Goal: Browse casually: Explore the website without a specific task or goal

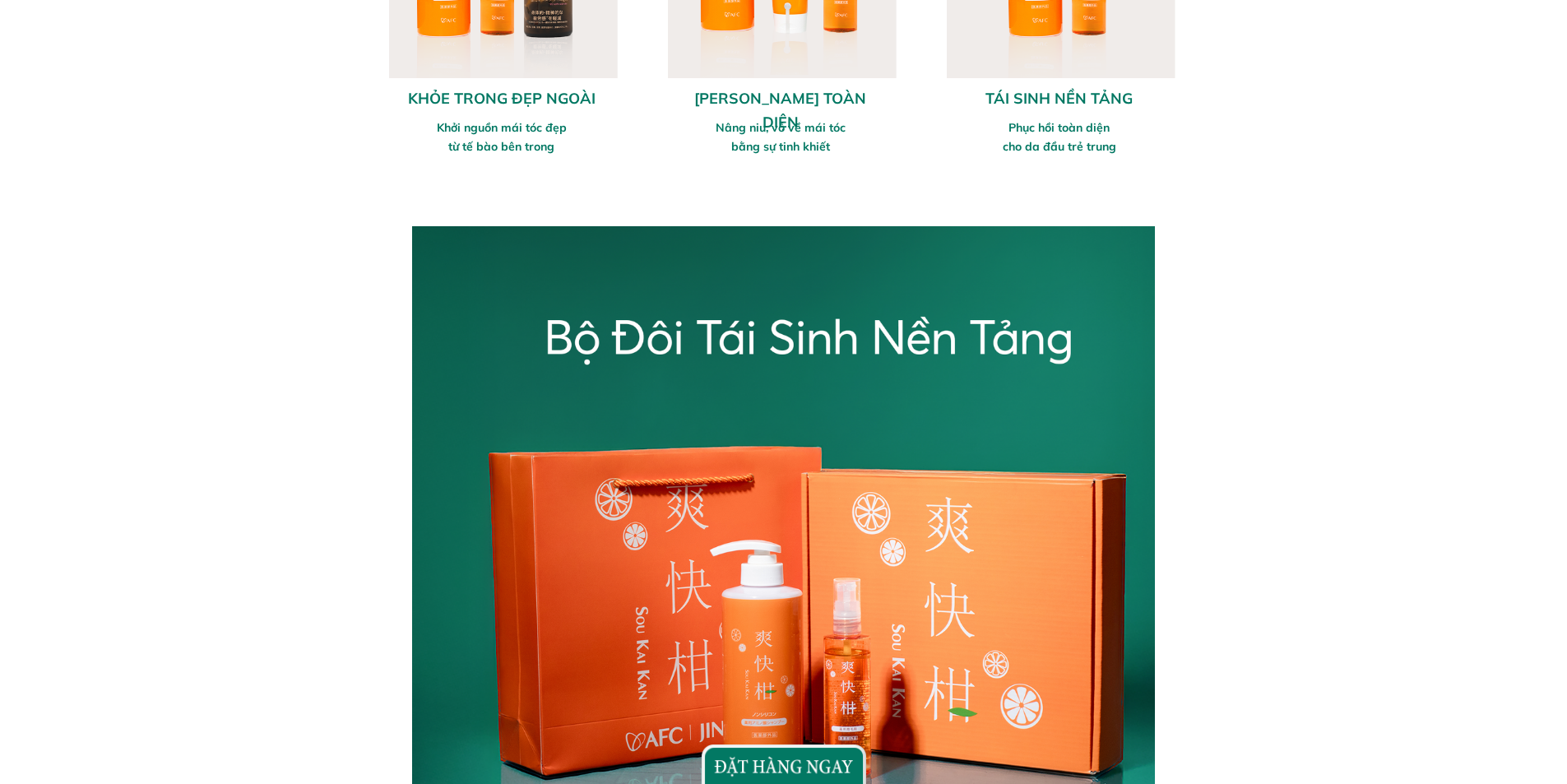
scroll to position [1315, 0]
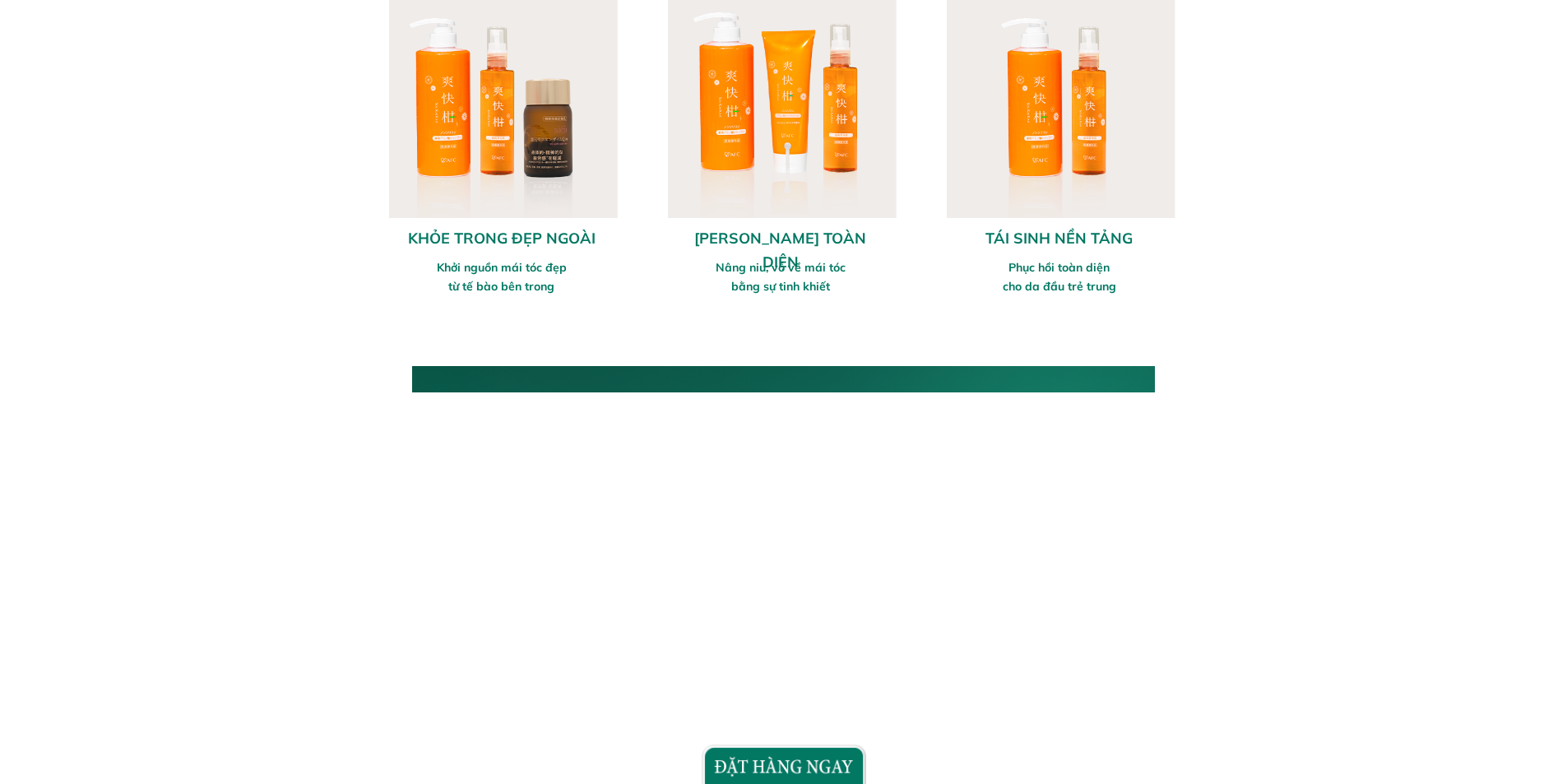
scroll to position [575, 0]
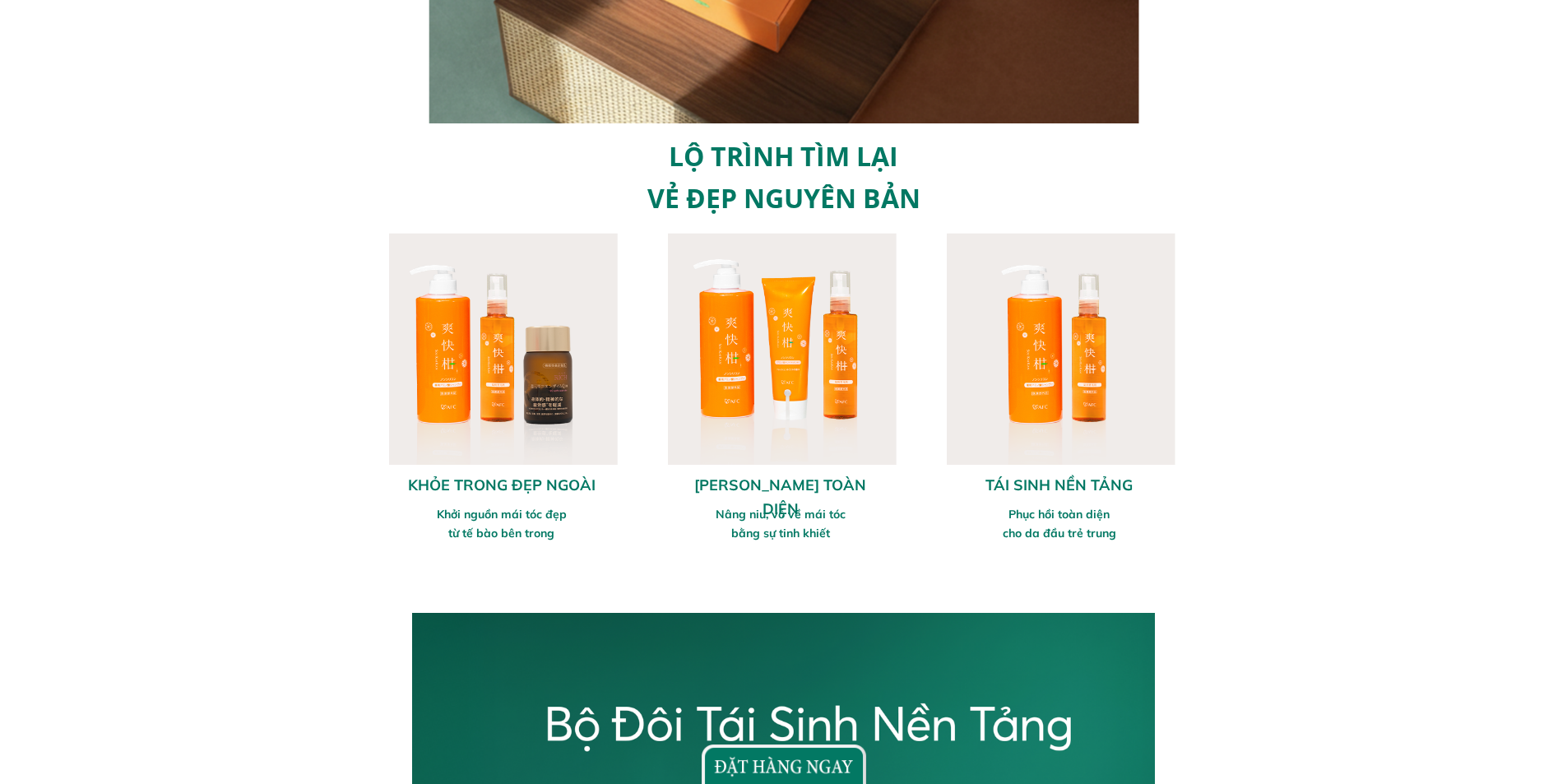
click at [731, 366] on div at bounding box center [781, 348] width 232 height 232
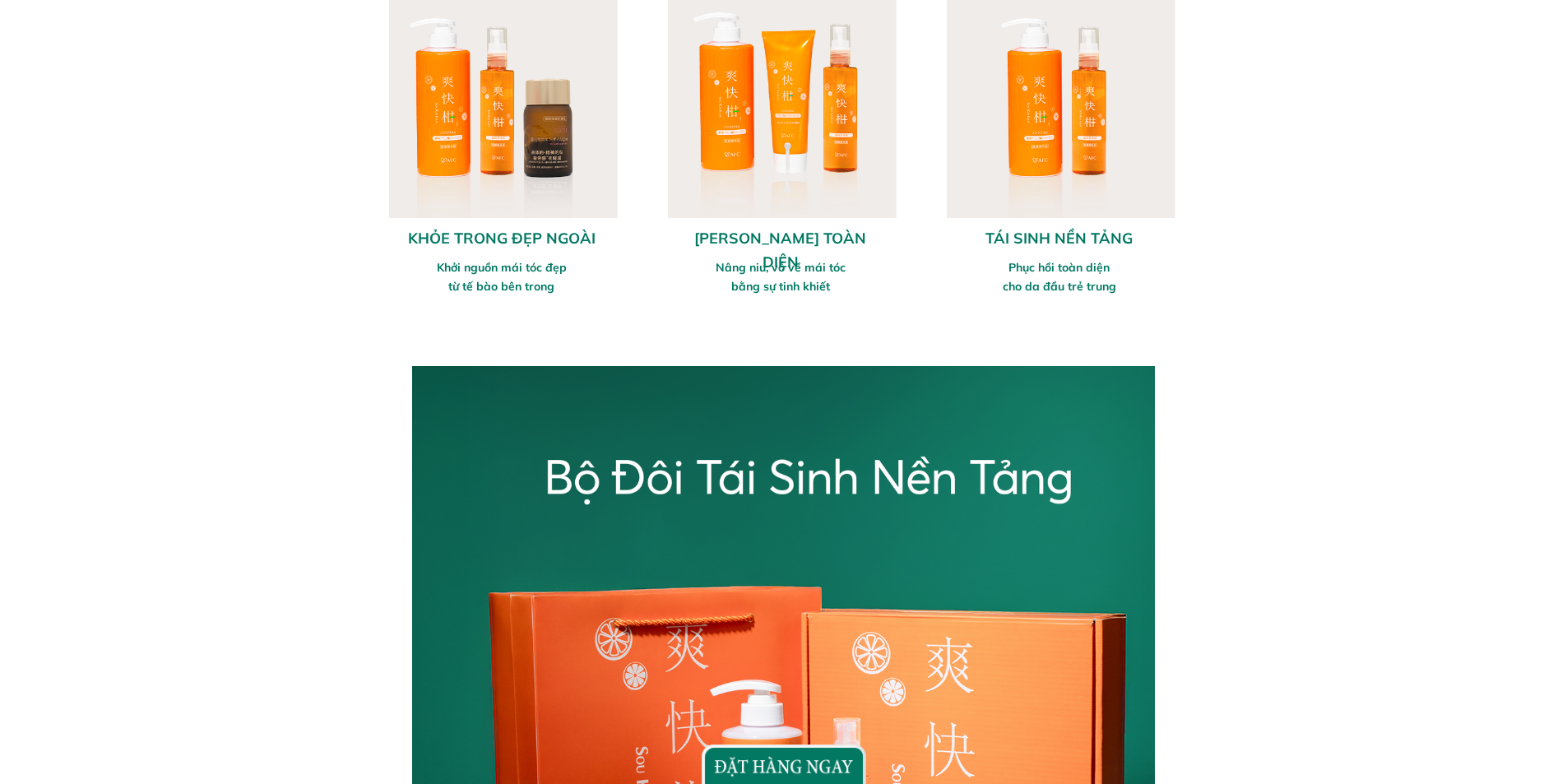
click at [522, 278] on div "Khởi nguồn mái tóc đẹp từ tế bào bên trong" at bounding box center [501, 276] width 211 height 37
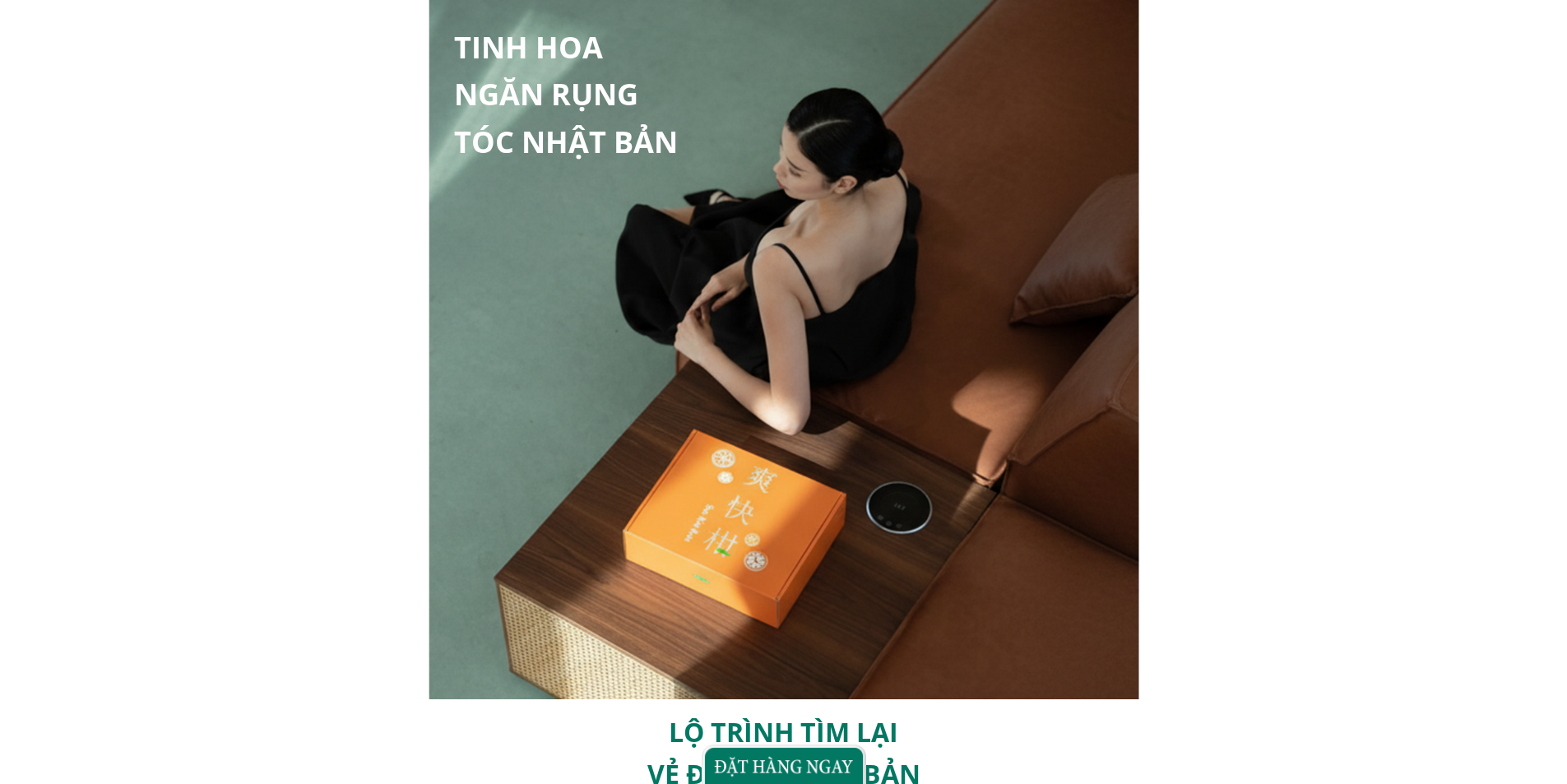
scroll to position [411, 0]
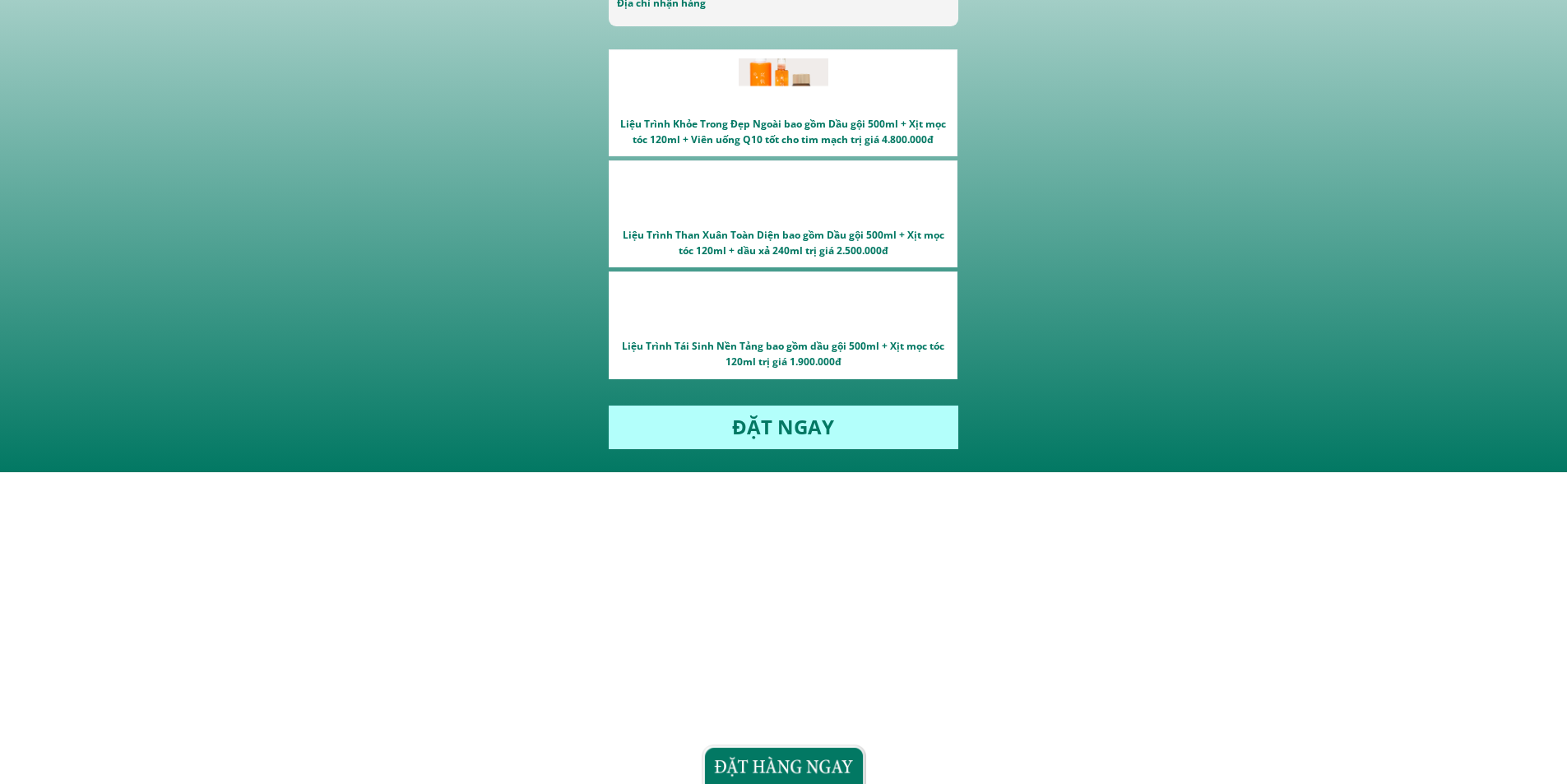
scroll to position [3515, 0]
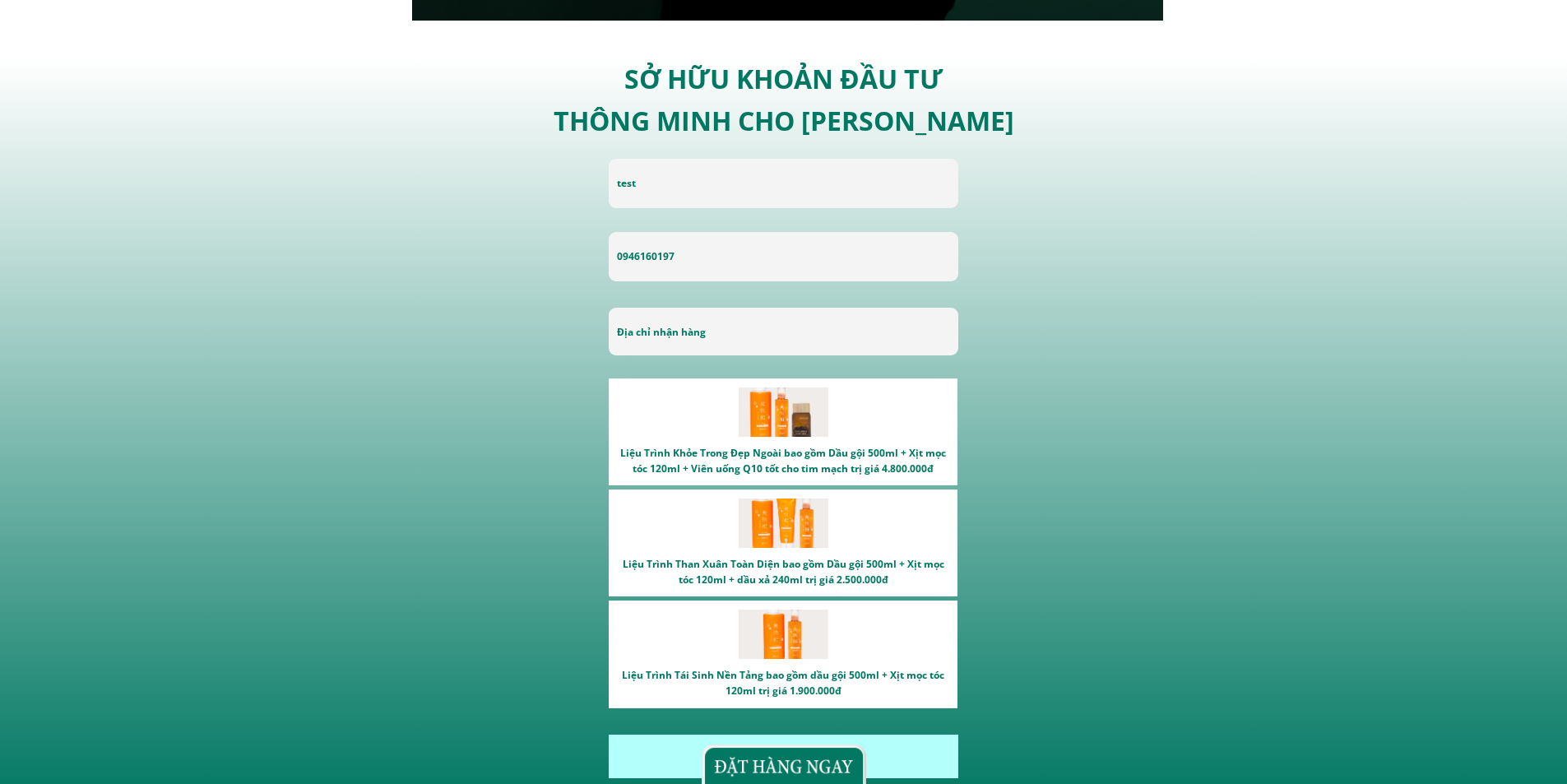
click at [784, 433] on div "Liệu Trình Khỏe Trong Đẹp Ngoài bao gồm Dầu gội 500ml + Xịt mọc tóc 120ml + Viê…" at bounding box center [784, 431] width 349 height 107
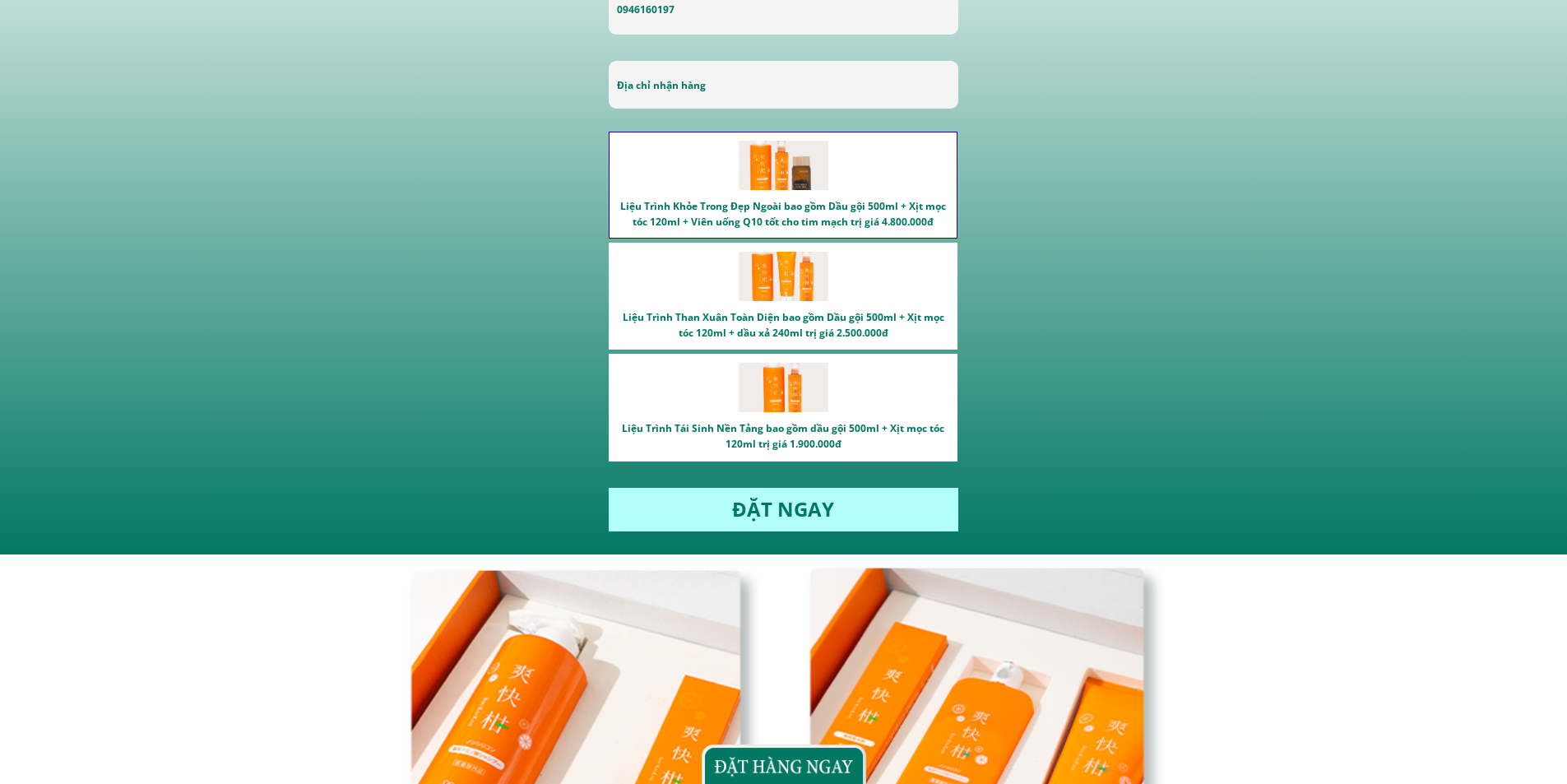
click at [762, 509] on p "ĐẶT NGAY" at bounding box center [784, 510] width 349 height 43
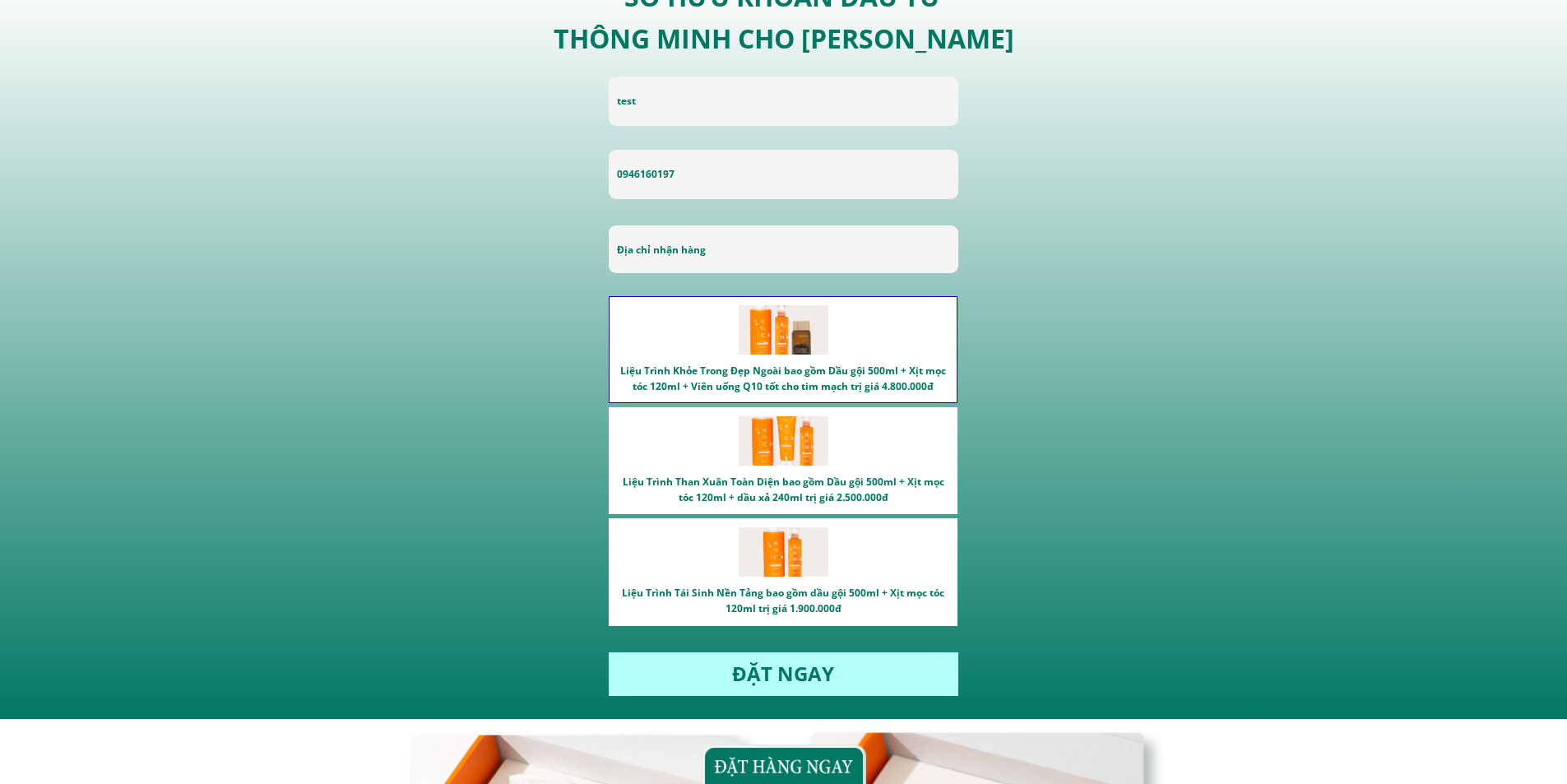
click at [705, 371] on div "Liệu Trình Khỏe Trong Đẹp Ngoài bao gồm Dầu gội 500ml + Xịt mọc tóc 120ml + Viê…" at bounding box center [783, 374] width 330 height 39
click at [712, 476] on div "Liệu Trình Than Xuân Toàn Diện bao gồm Dầu gội 500ml + Xịt mọc tóc 120ml + dầu …" at bounding box center [783, 485] width 330 height 39
click at [735, 564] on div "Liệu Trình Tái Sinh Nền Tảng bao gồm dầu gội 500ml + Xịt mọc tóc 120ml trị giá …" at bounding box center [784, 571] width 349 height 107
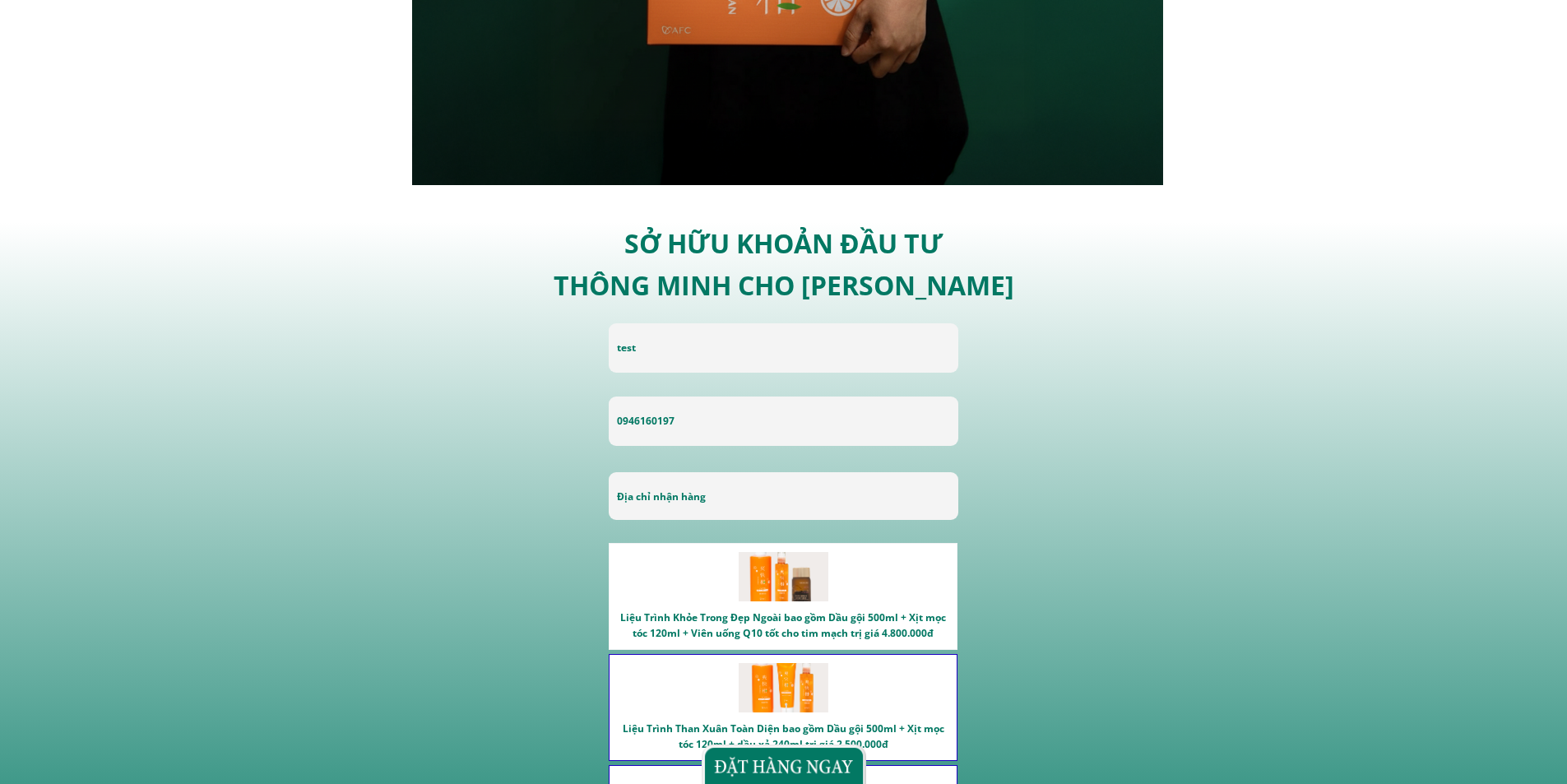
scroll to position [3268, 0]
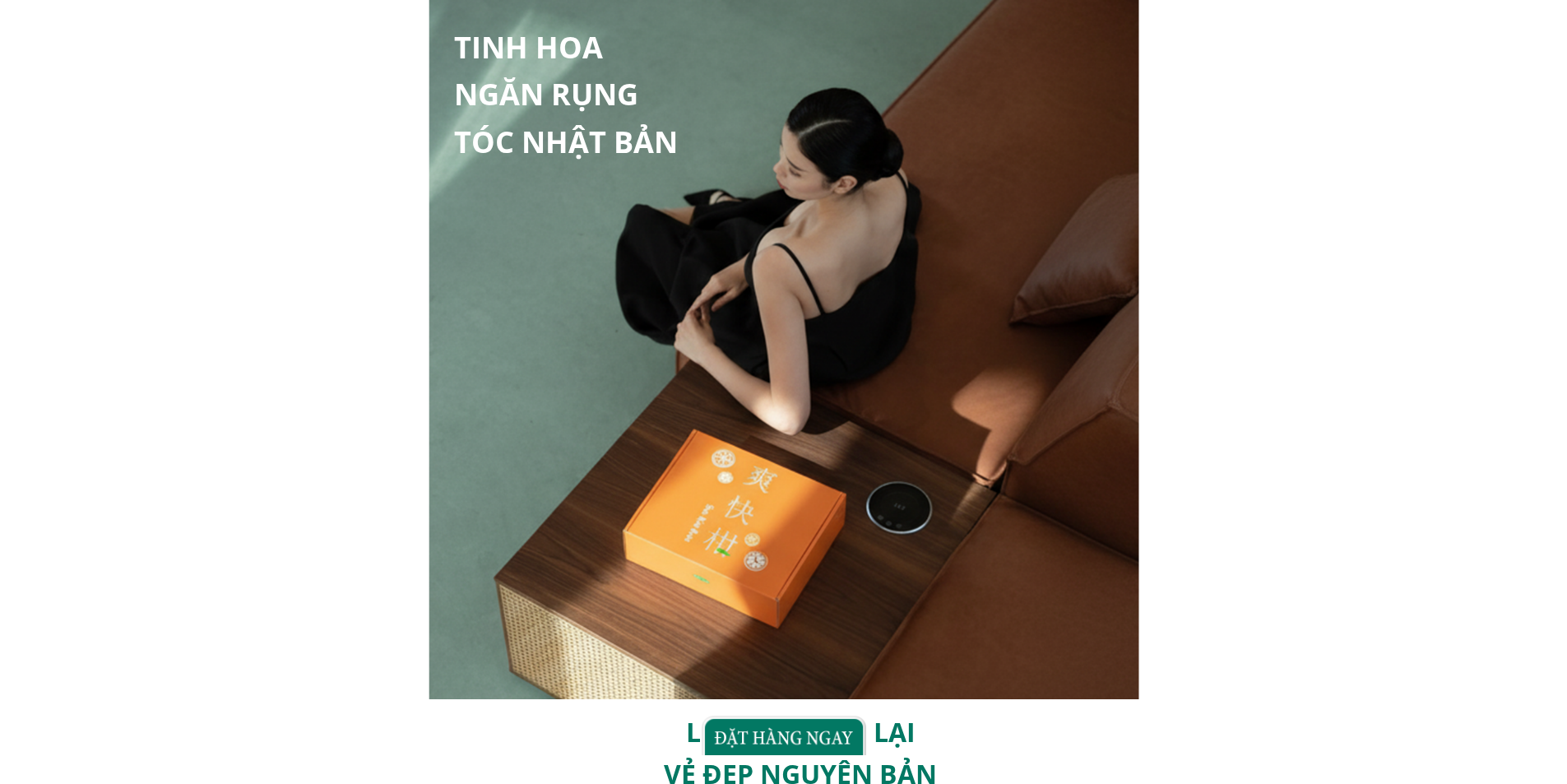
click at [772, 733] on div at bounding box center [784, 735] width 165 height 39
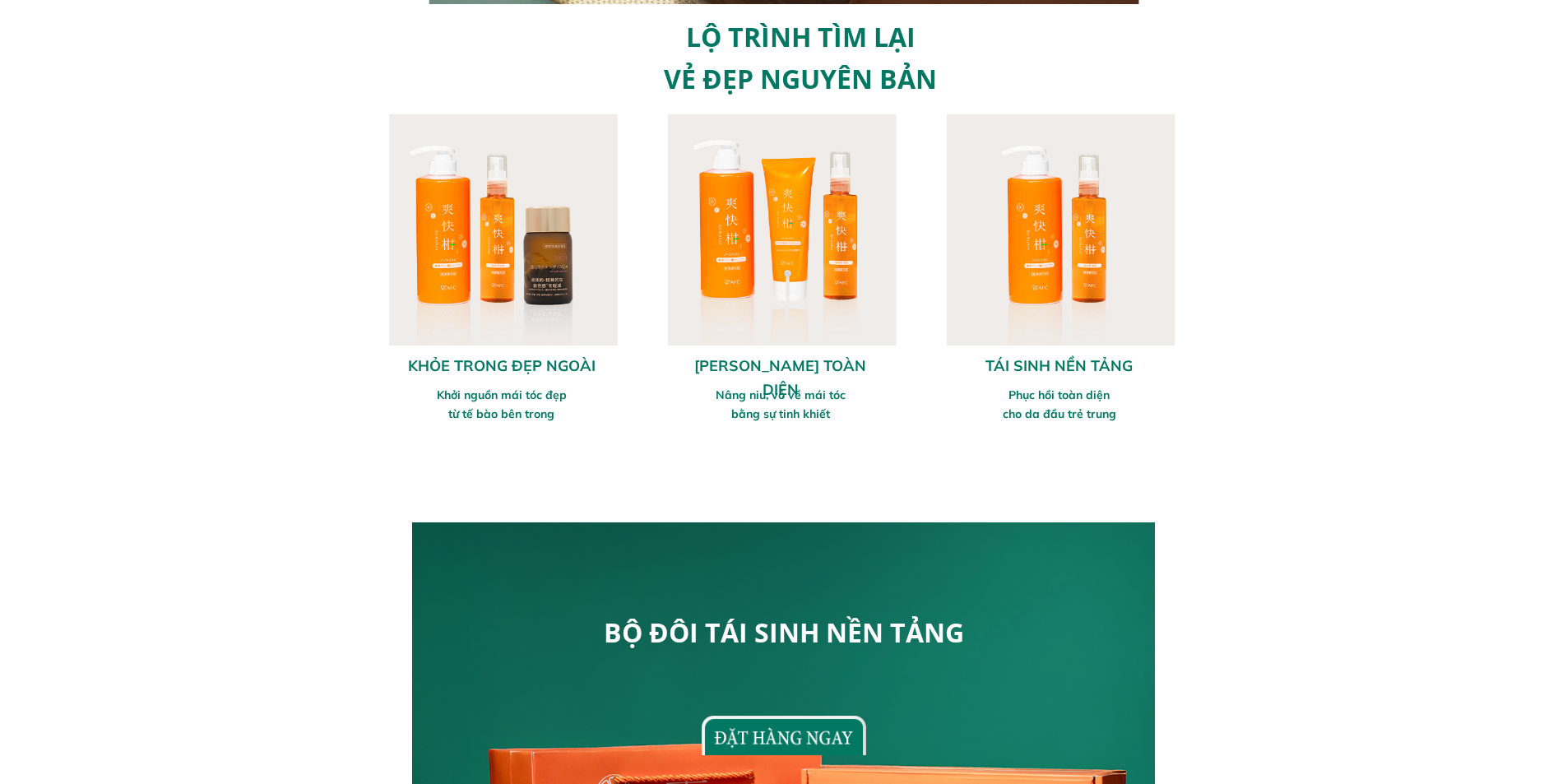
scroll to position [448, 0]
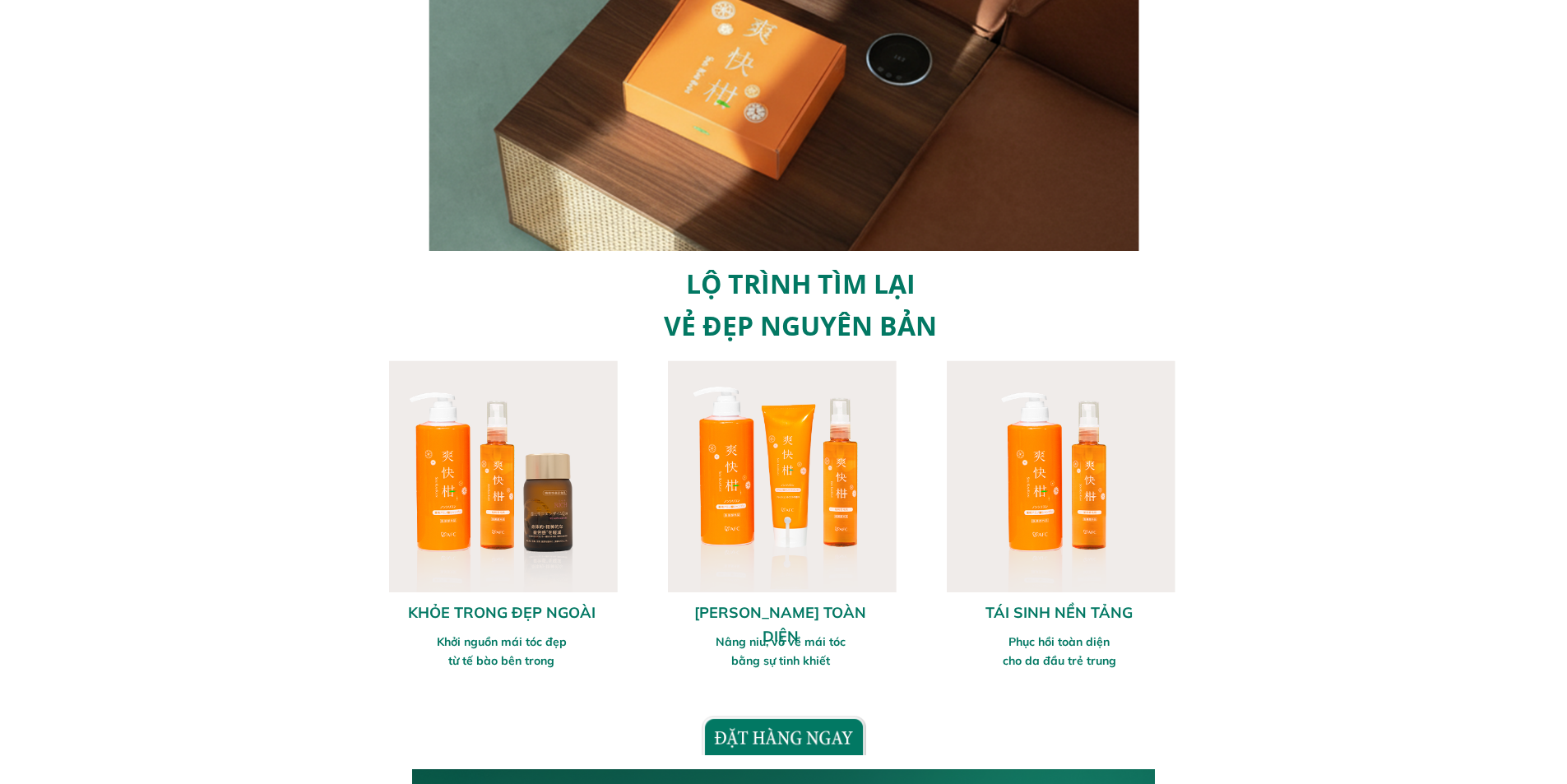
click at [559, 499] on div at bounding box center [501, 475] width 232 height 232
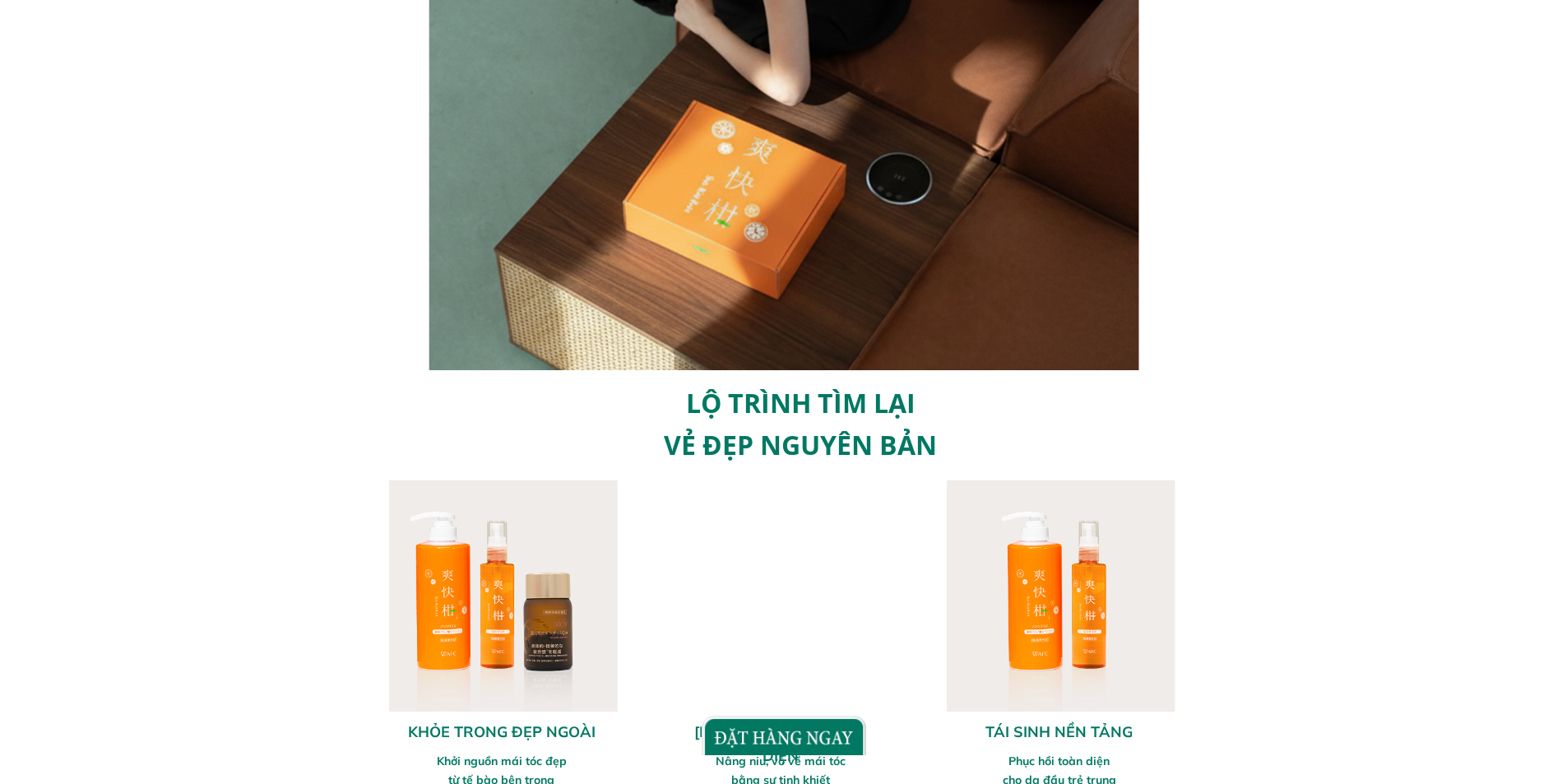
scroll to position [575, 0]
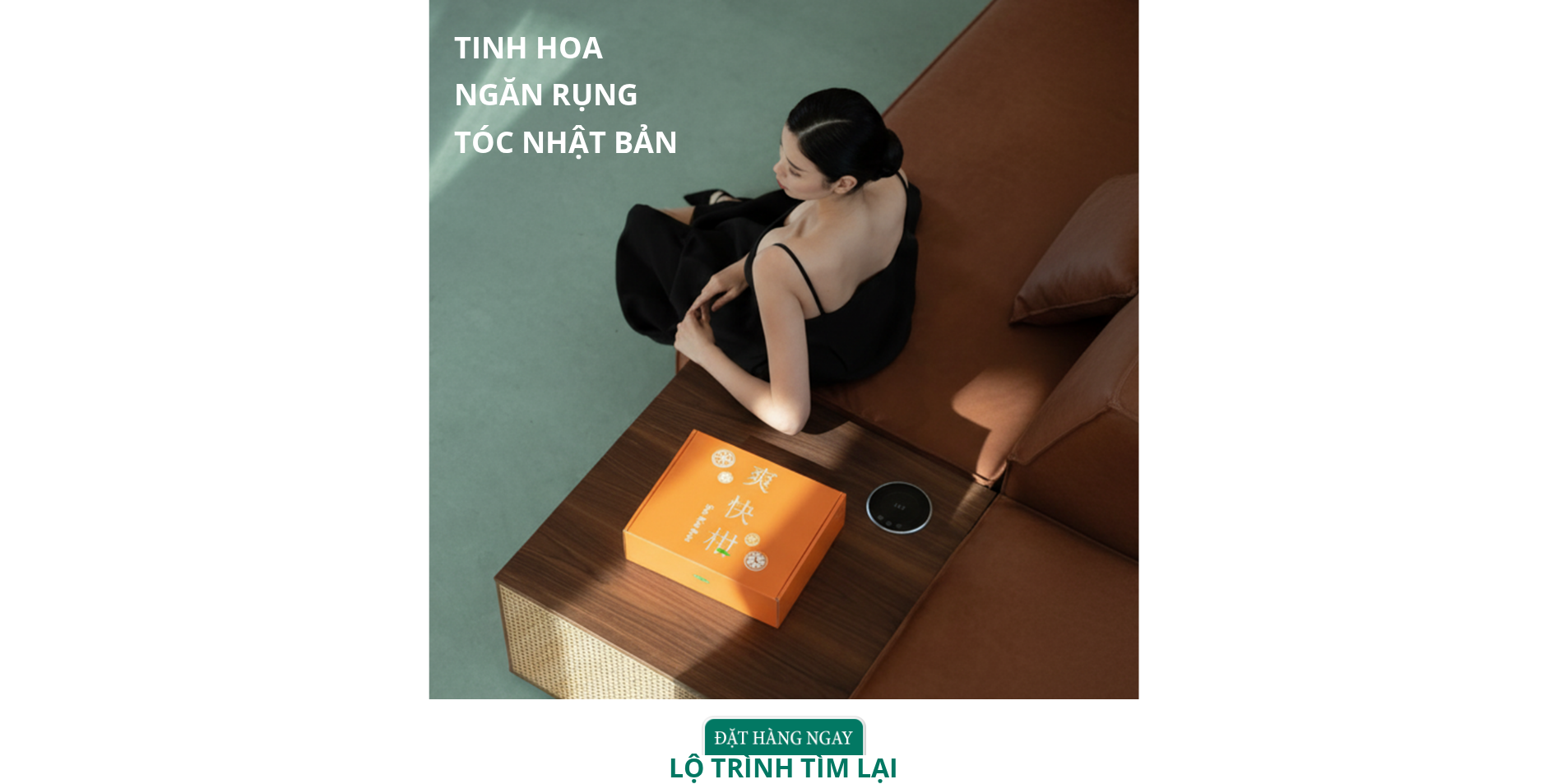
click at [553, 88] on h1 "TINH HOA NGĂN RỤNG TÓC NHẬT BẢN" at bounding box center [574, 94] width 240 height 142
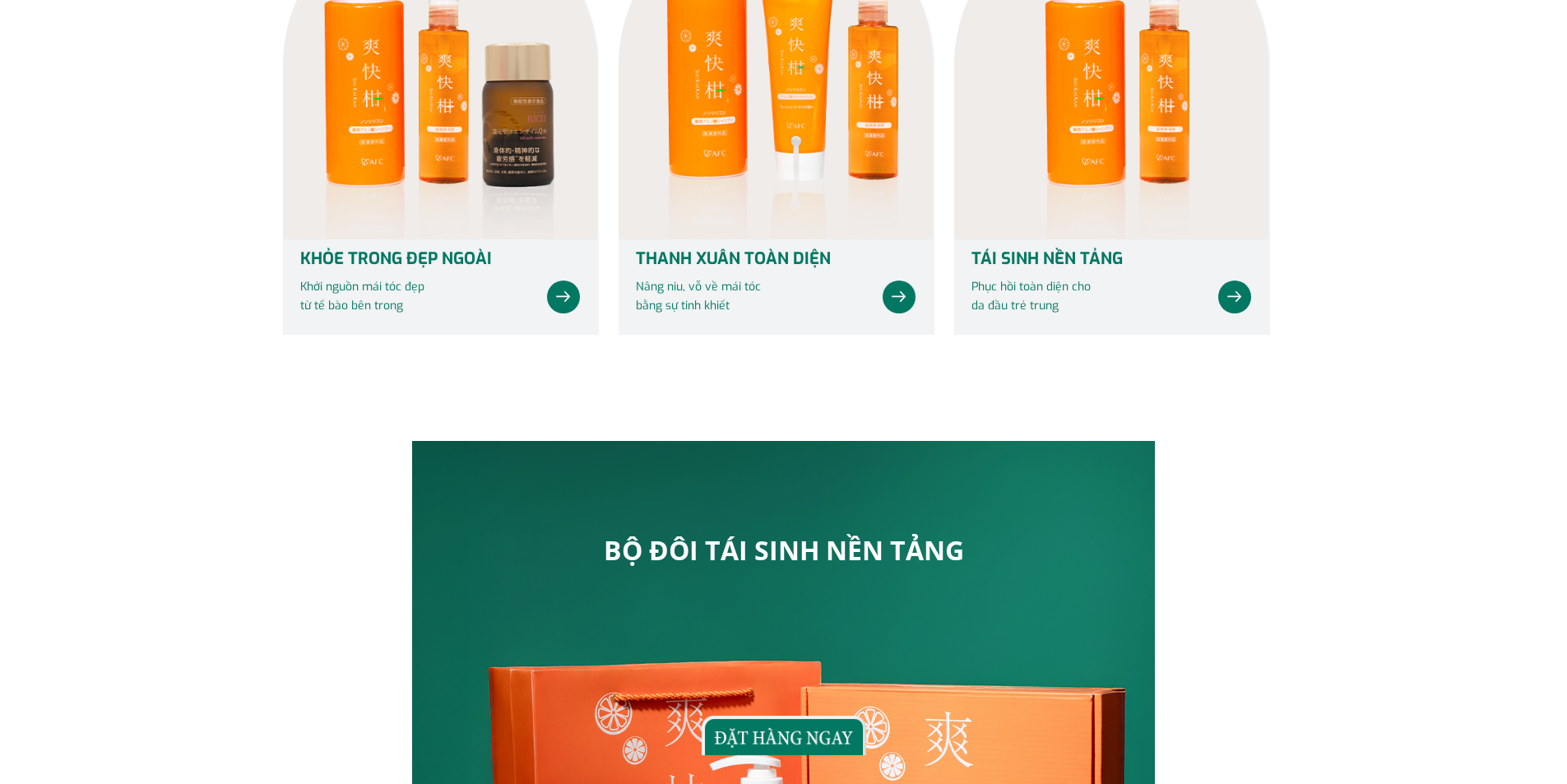
scroll to position [658, 0]
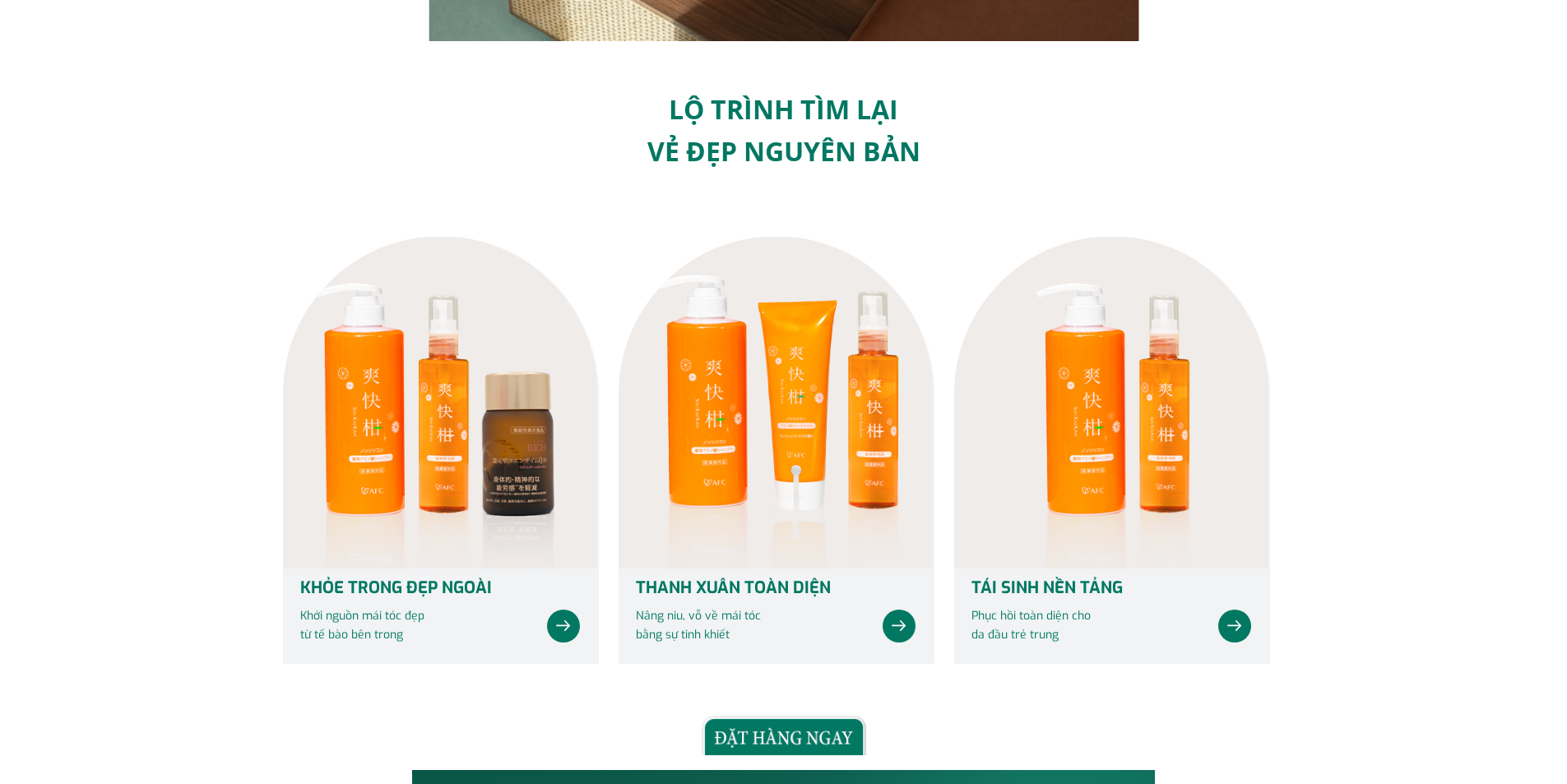
click at [513, 511] on div at bounding box center [440, 402] width 314 height 332
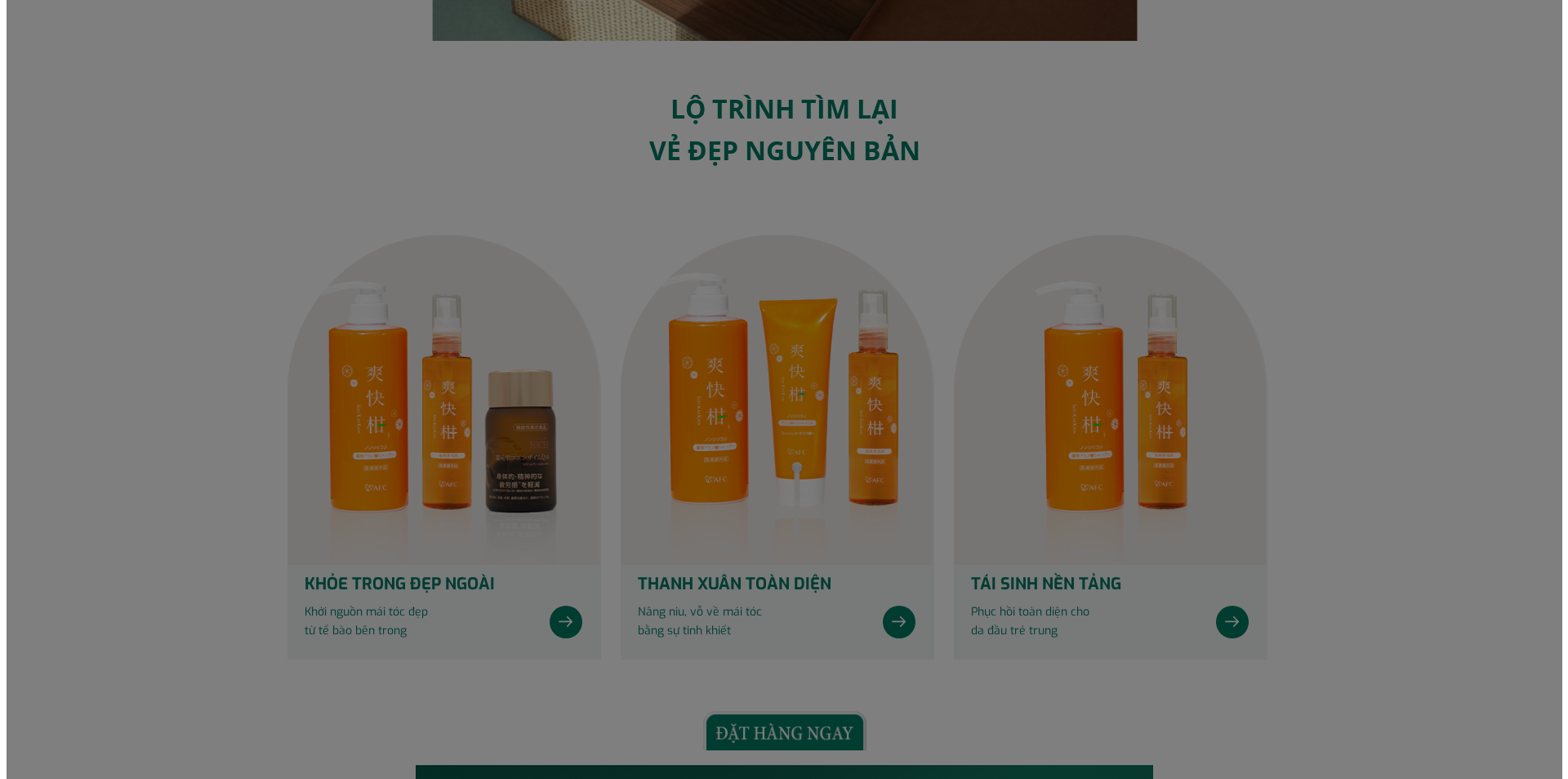
scroll to position [0, 0]
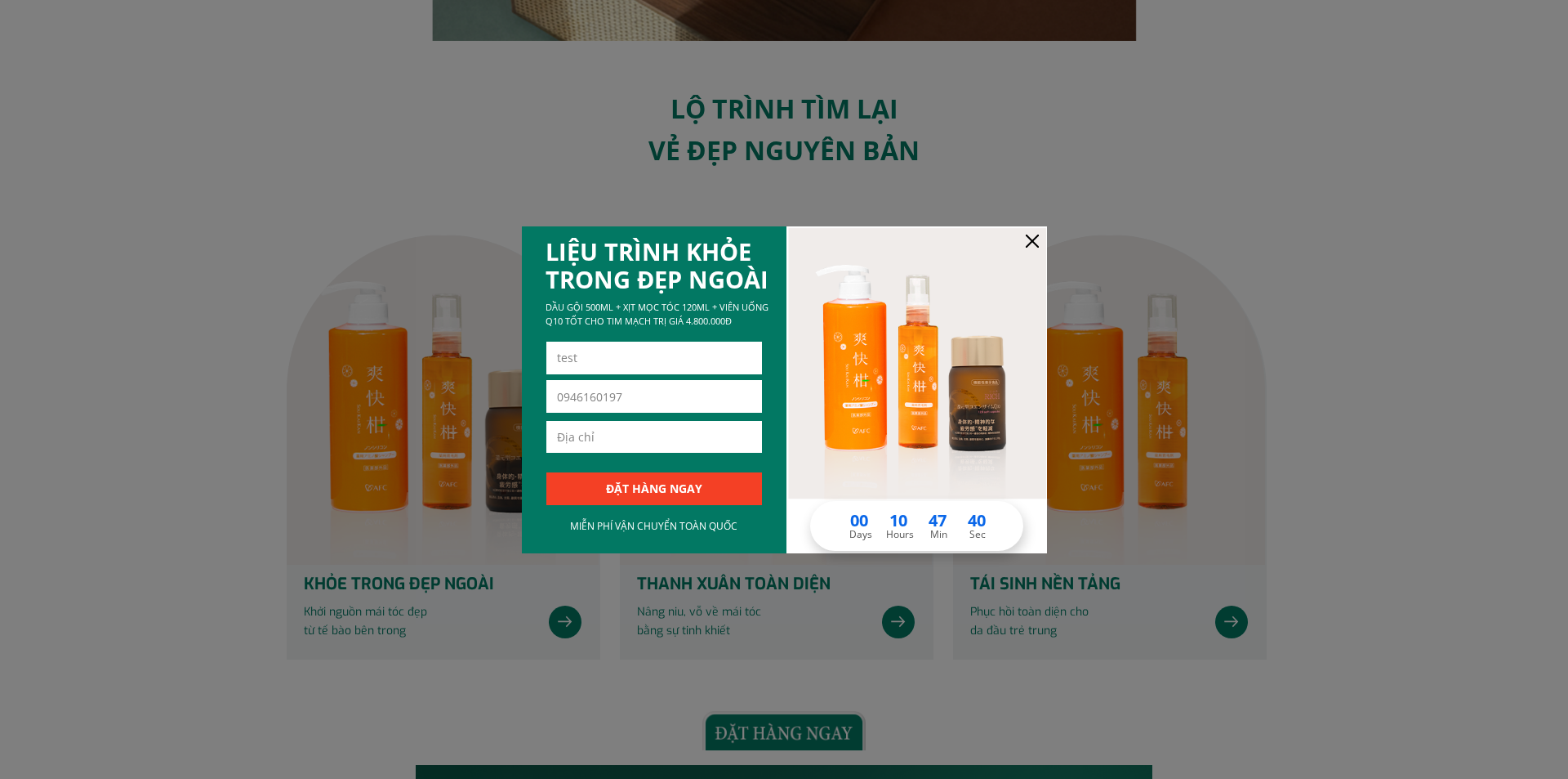
click at [1036, 236] on div at bounding box center [1032, 241] width 13 height 13
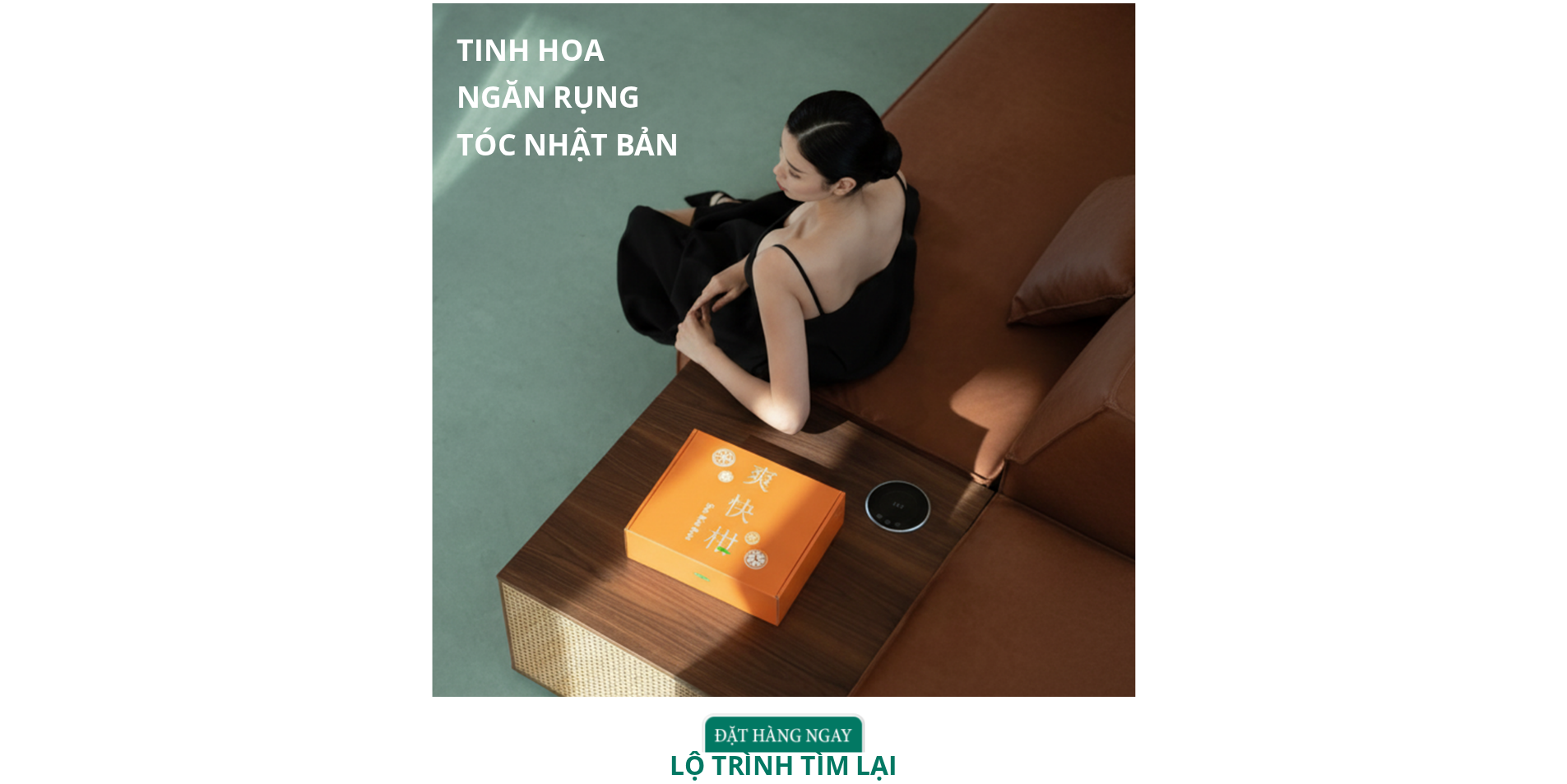
scroll to position [658, 0]
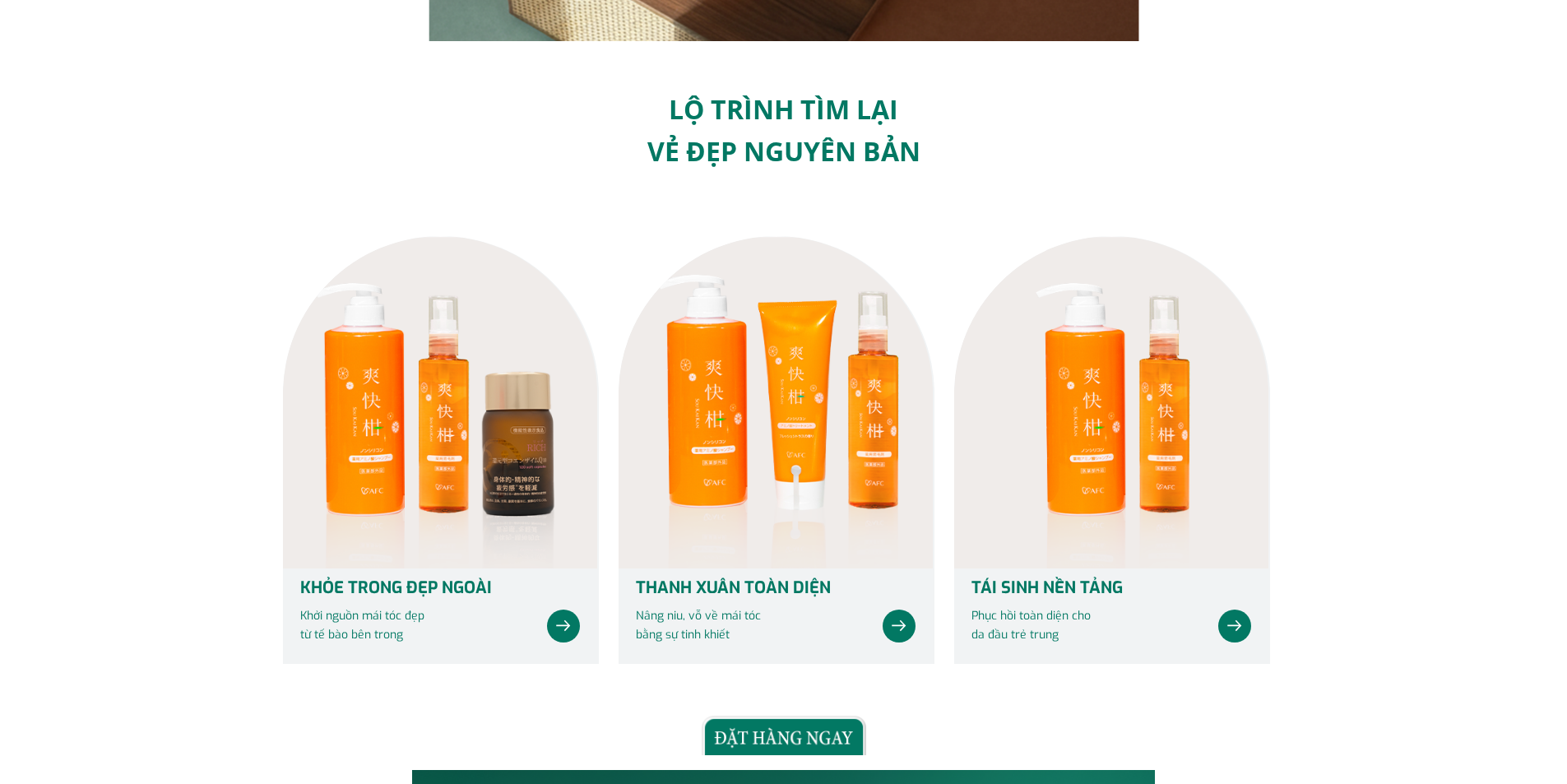
click at [566, 625] on p at bounding box center [564, 626] width 33 height 33
click at [494, 491] on div at bounding box center [440, 402] width 314 height 332
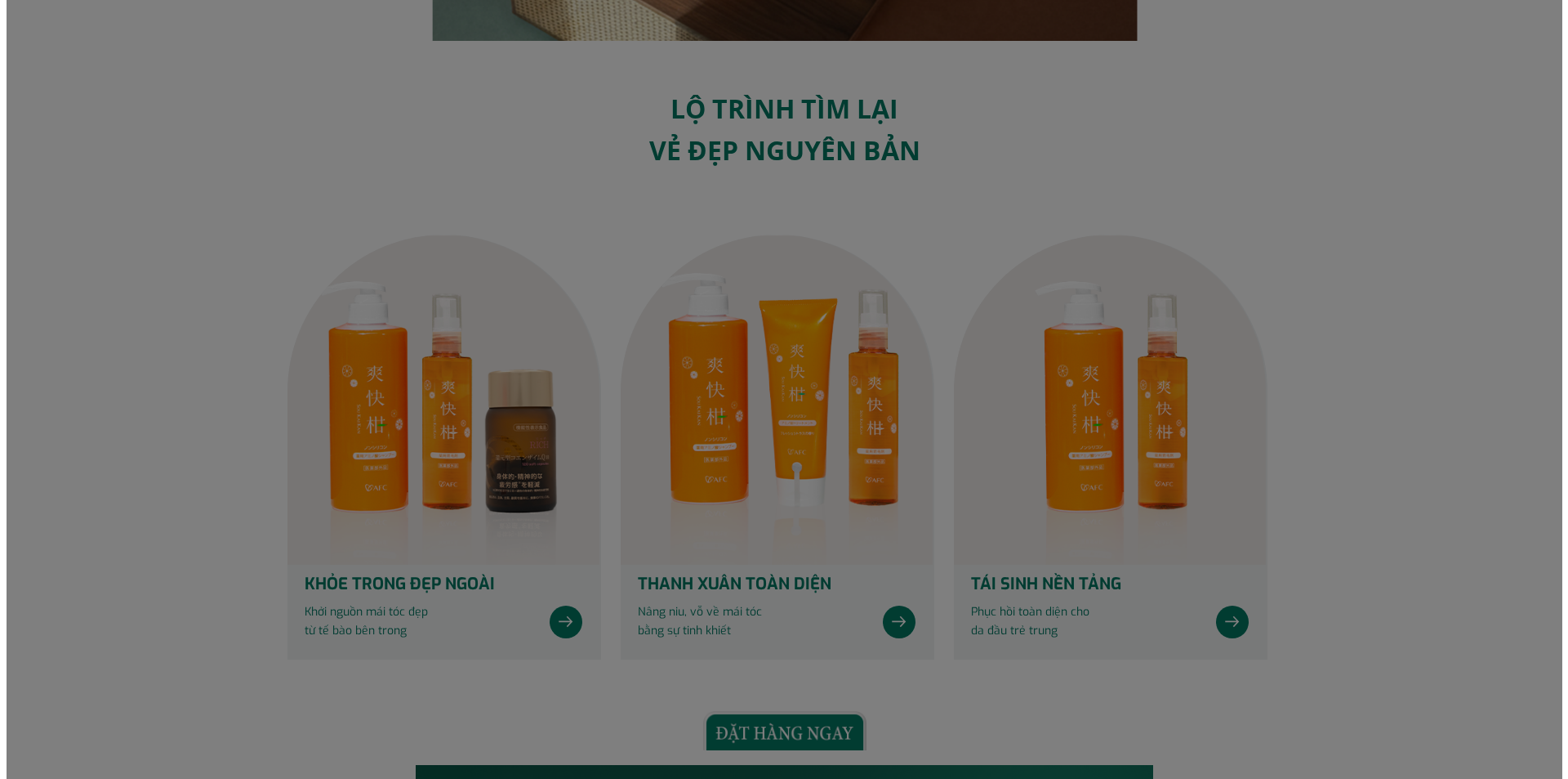
scroll to position [0, 0]
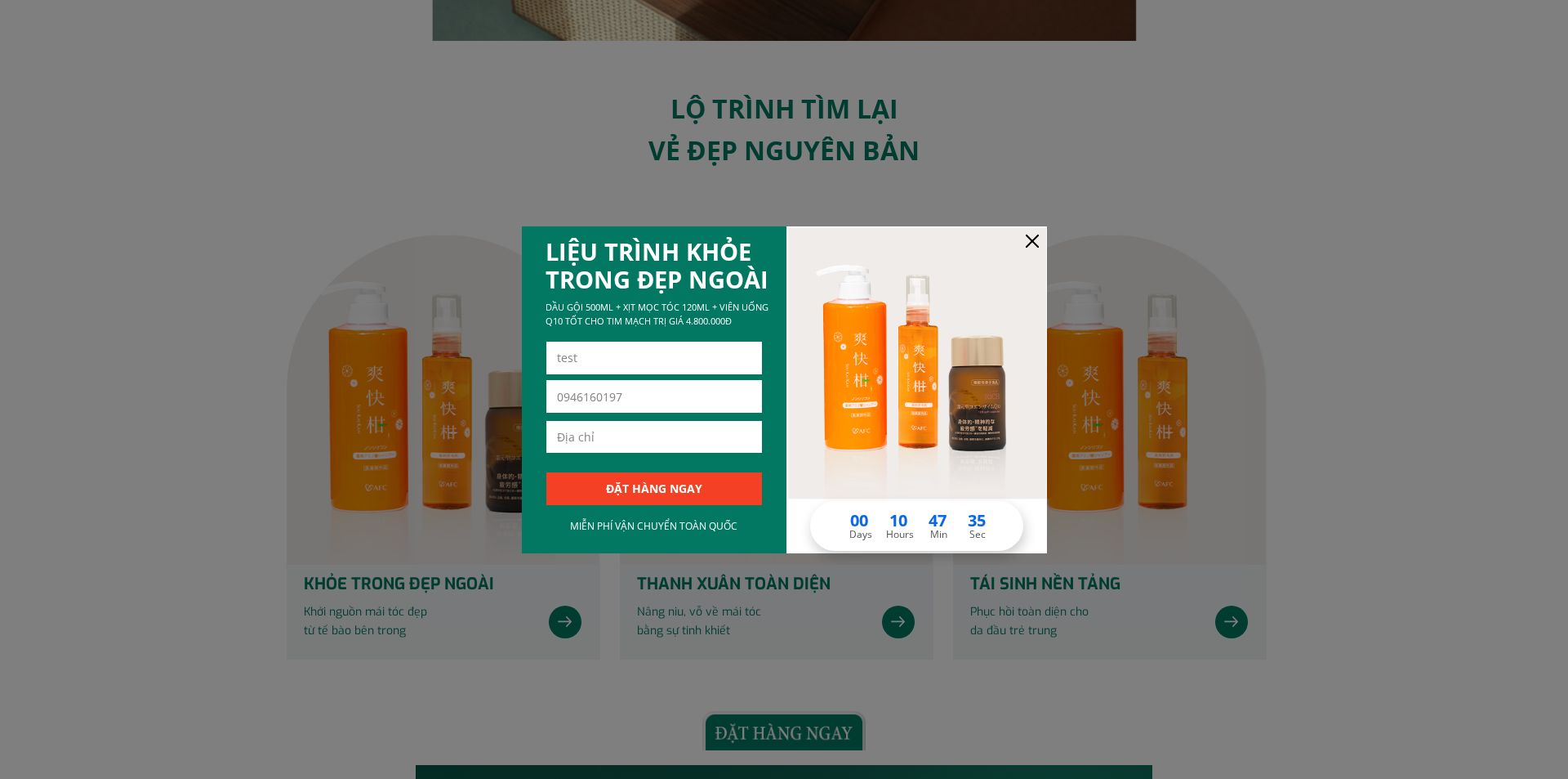
click at [1029, 241] on div at bounding box center [1032, 241] width 13 height 13
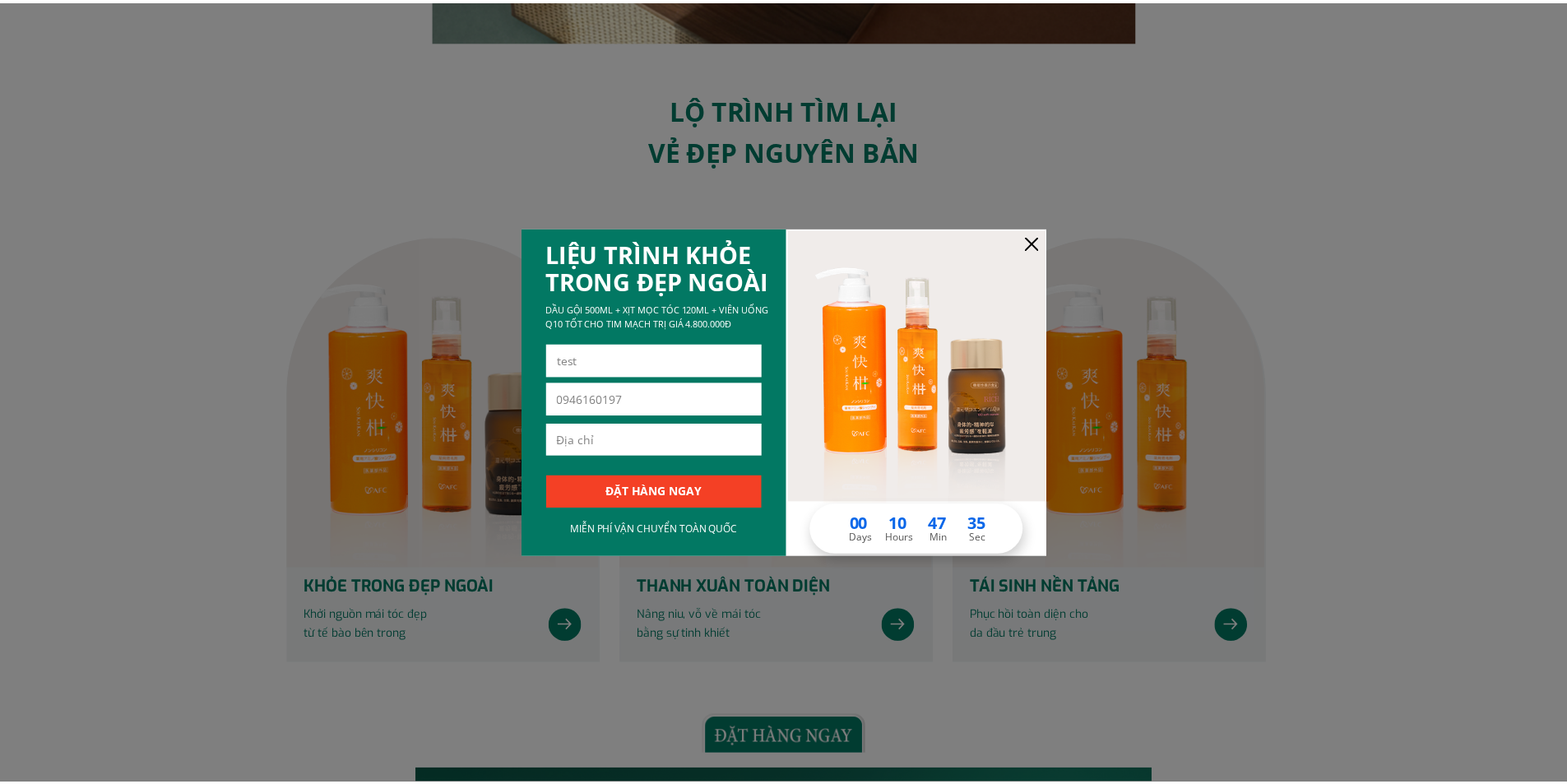
scroll to position [658, 0]
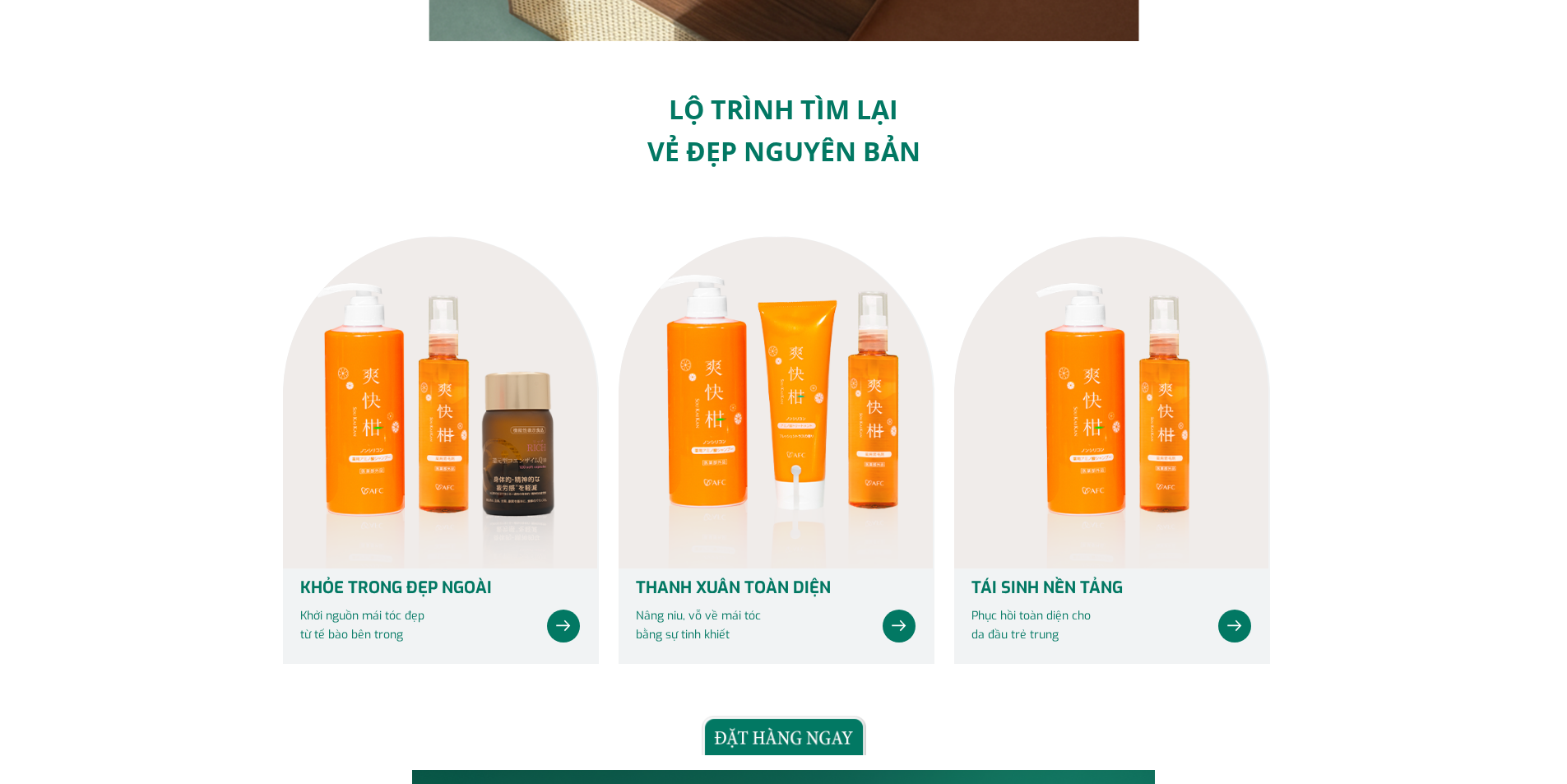
scroll to position [822, 0]
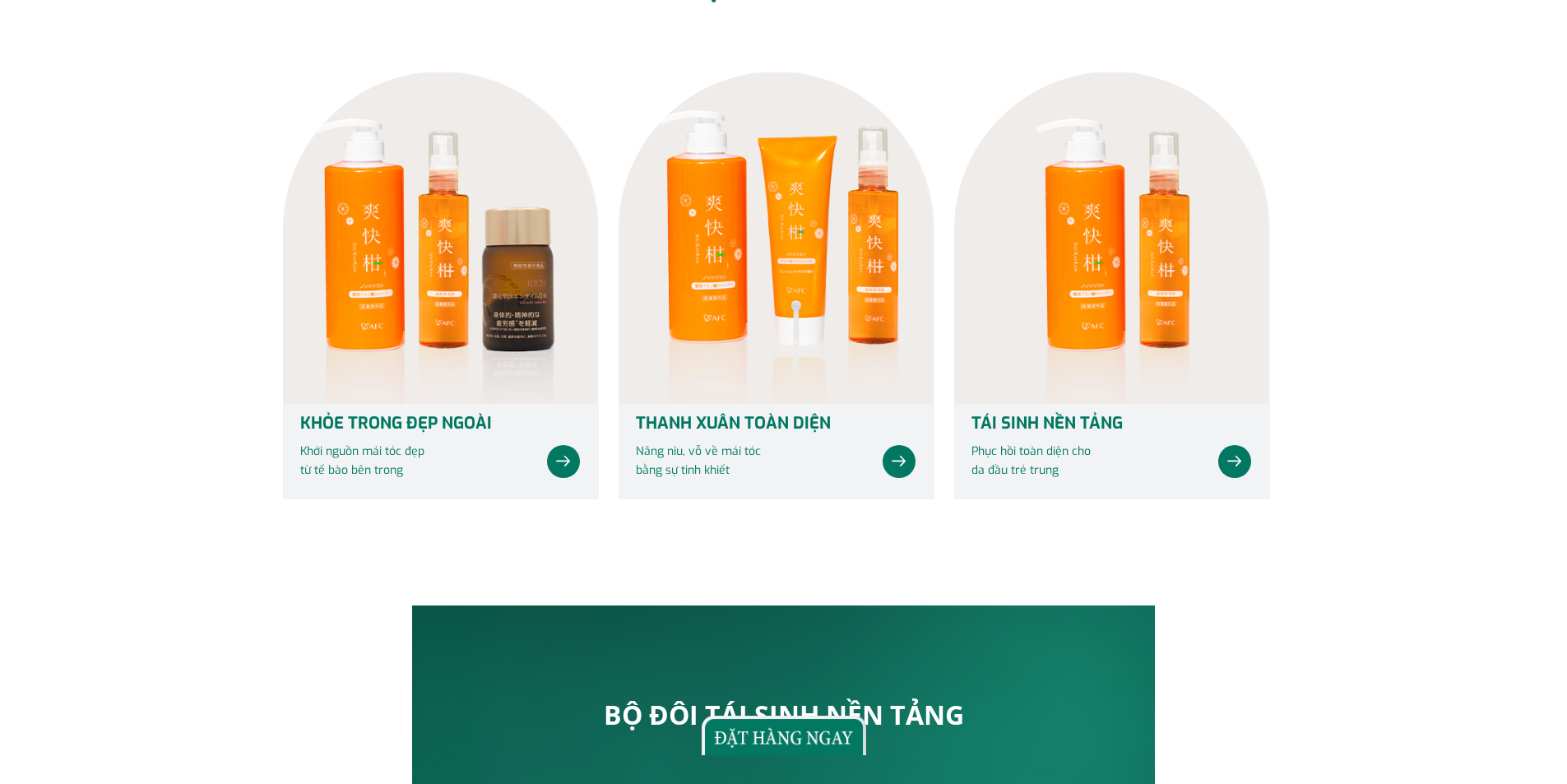
click at [575, 467] on p at bounding box center [564, 462] width 33 height 33
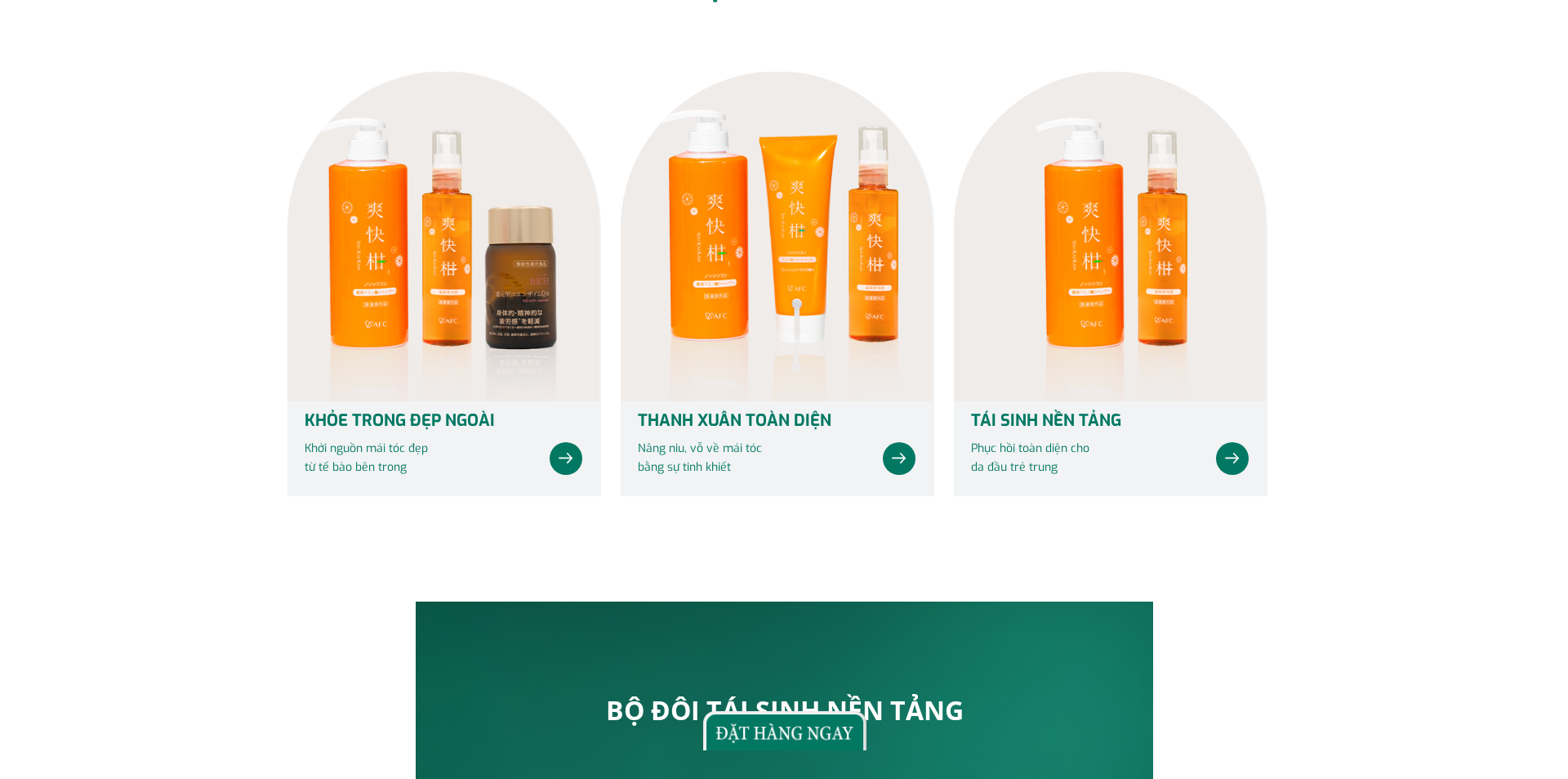
scroll to position [0, 0]
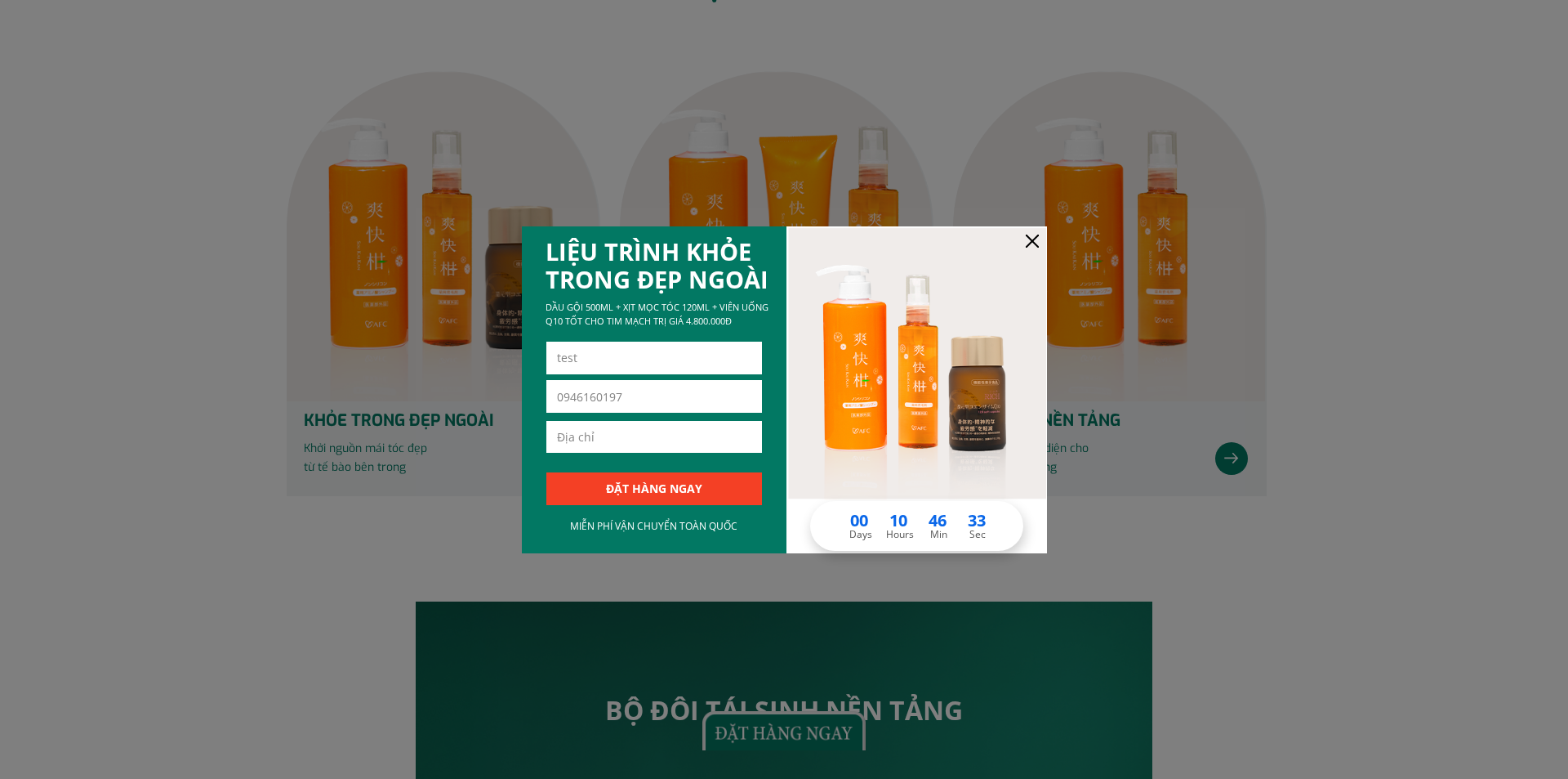
click at [1037, 242] on div at bounding box center [1032, 241] width 13 height 13
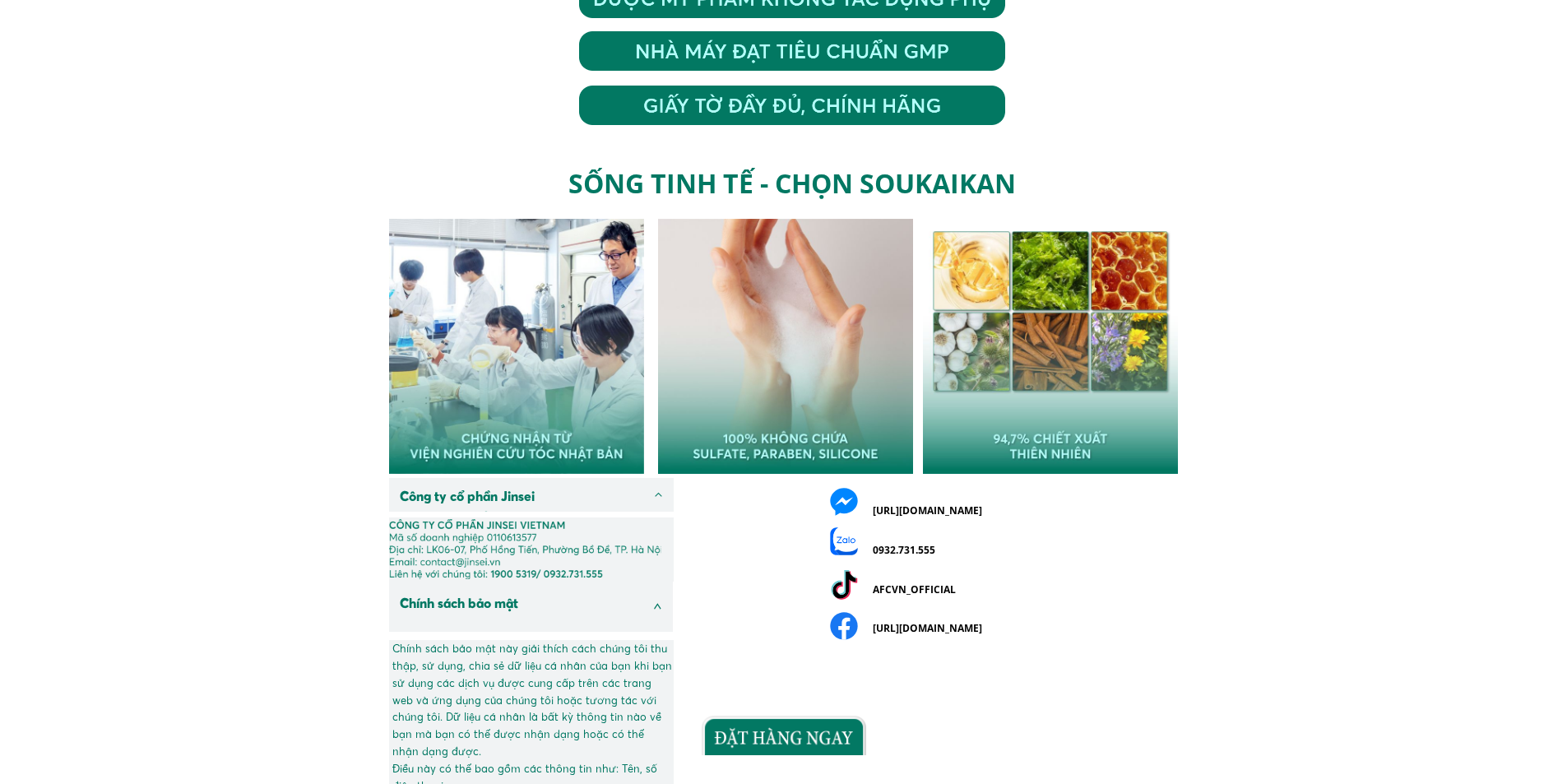
scroll to position [5863, 0]
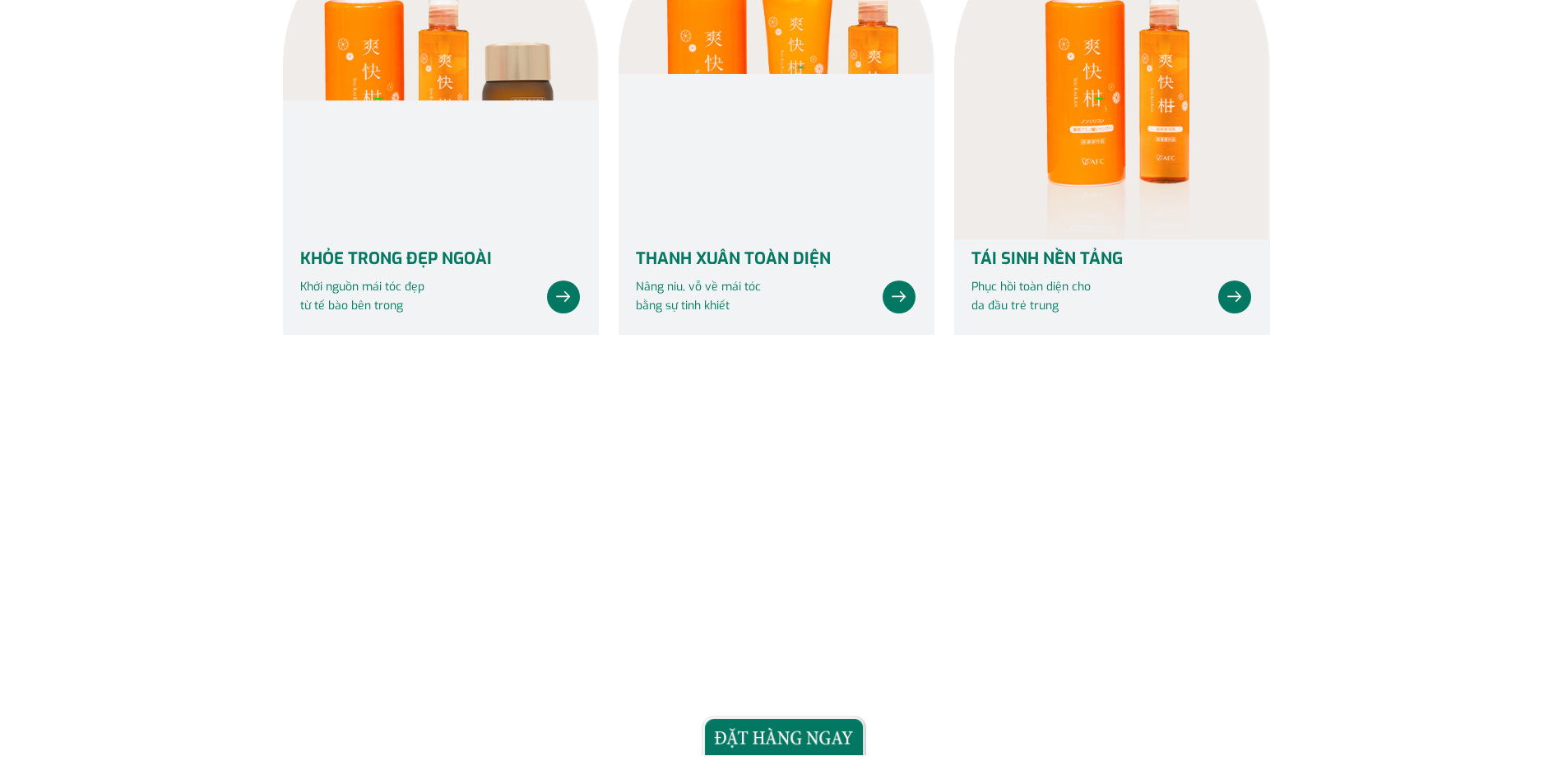
scroll to position [658, 0]
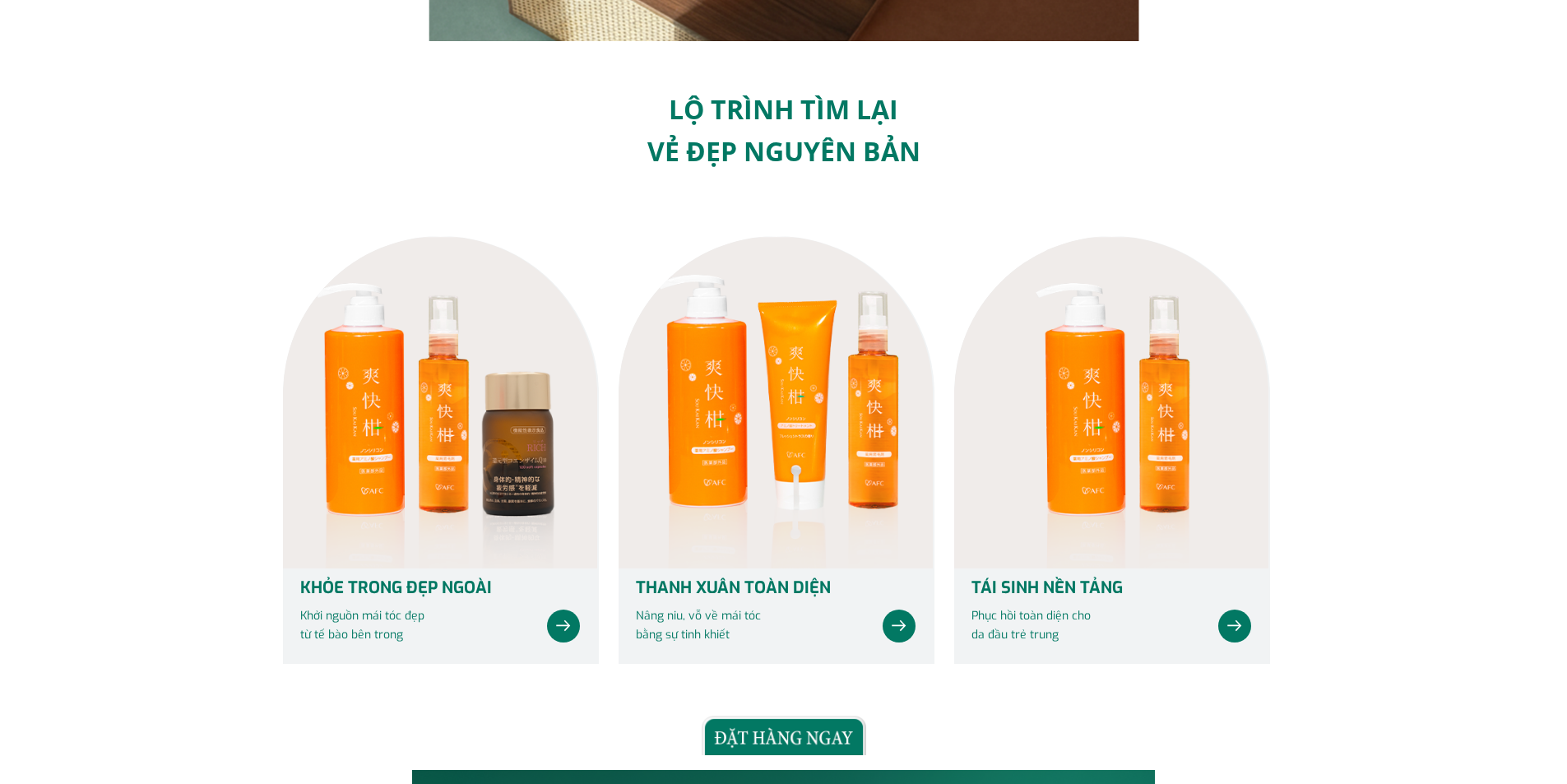
click at [476, 490] on div at bounding box center [440, 402] width 314 height 332
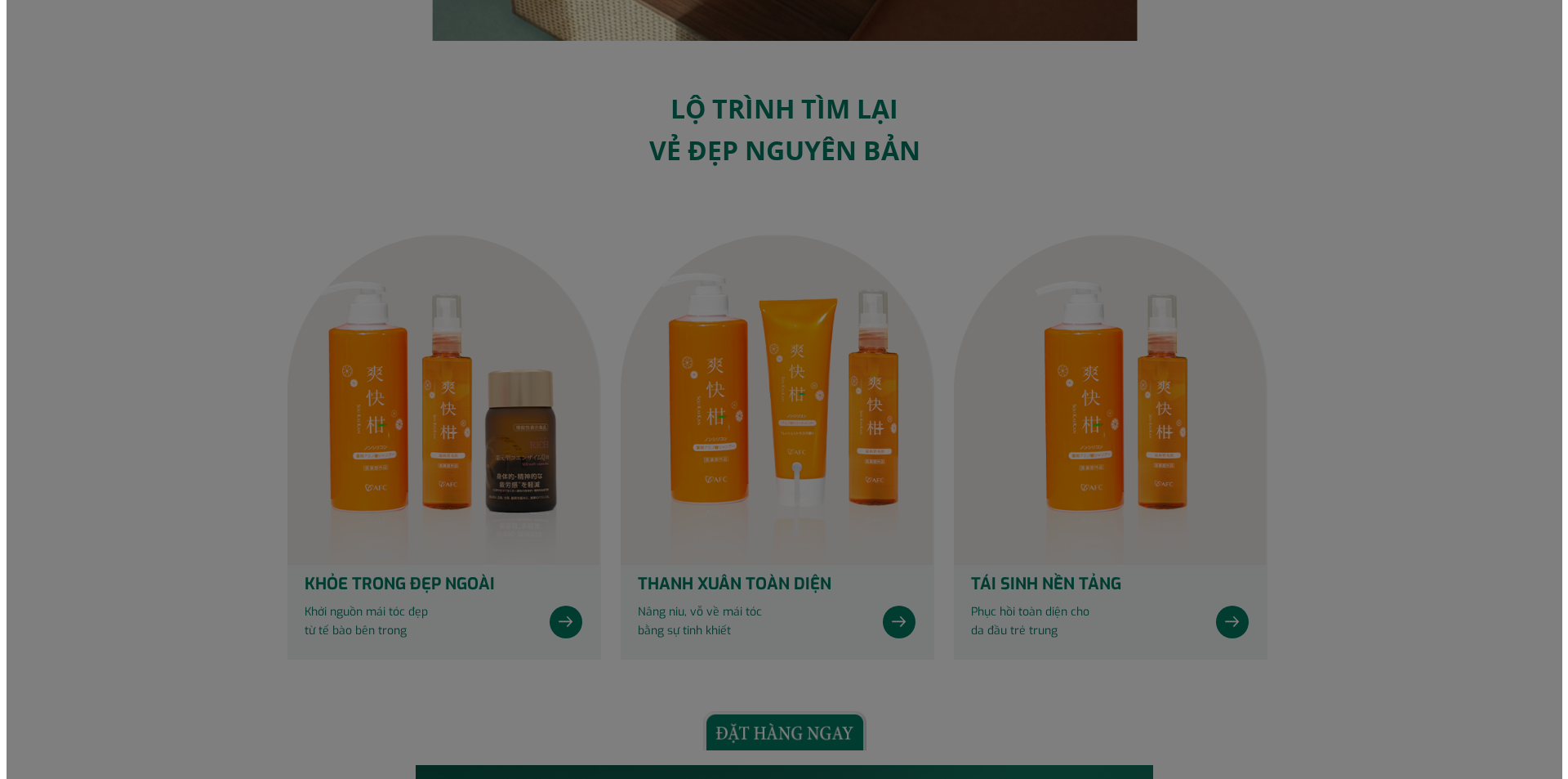
scroll to position [0, 0]
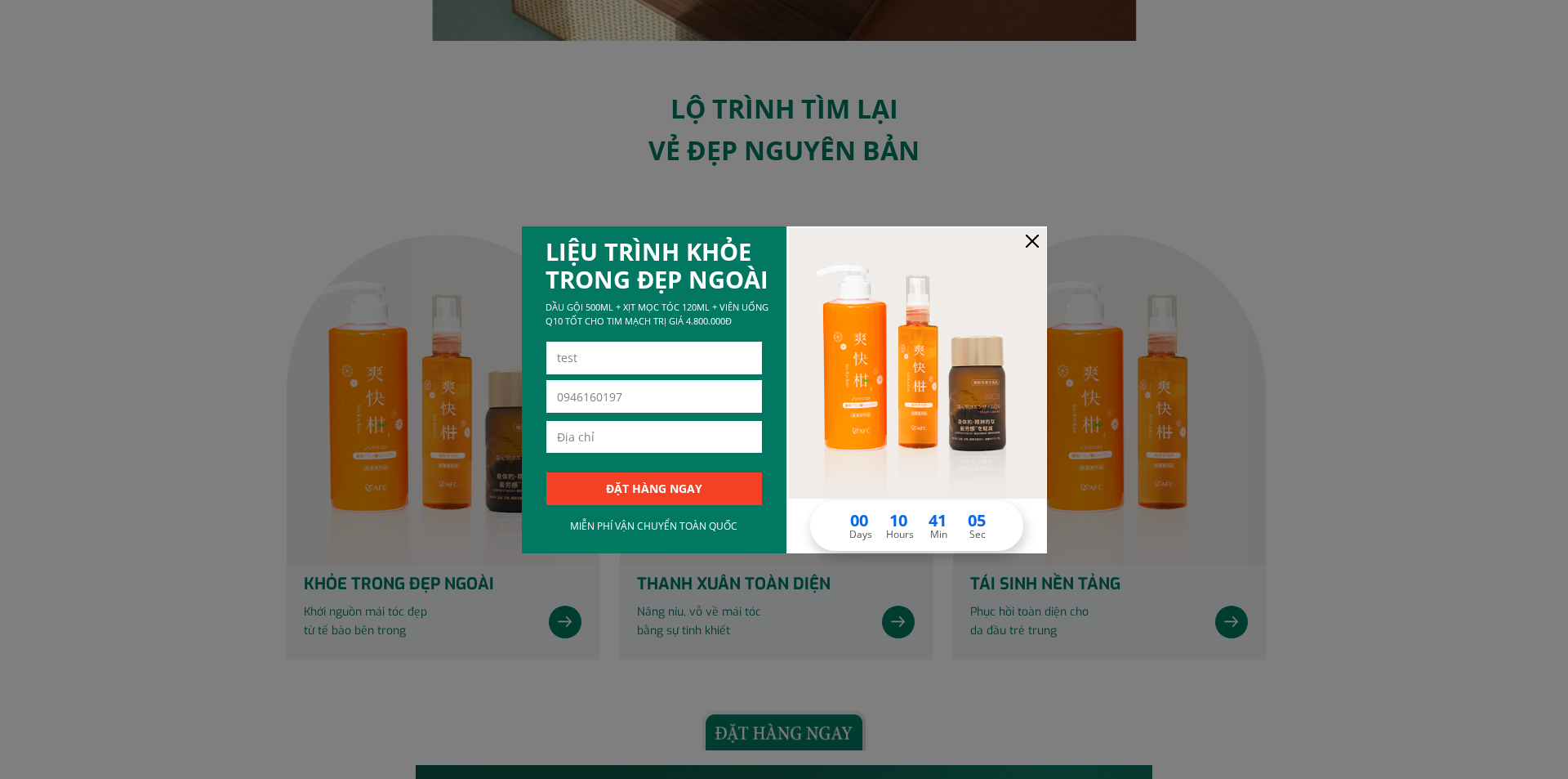
click at [1027, 241] on div at bounding box center [1032, 241] width 13 height 13
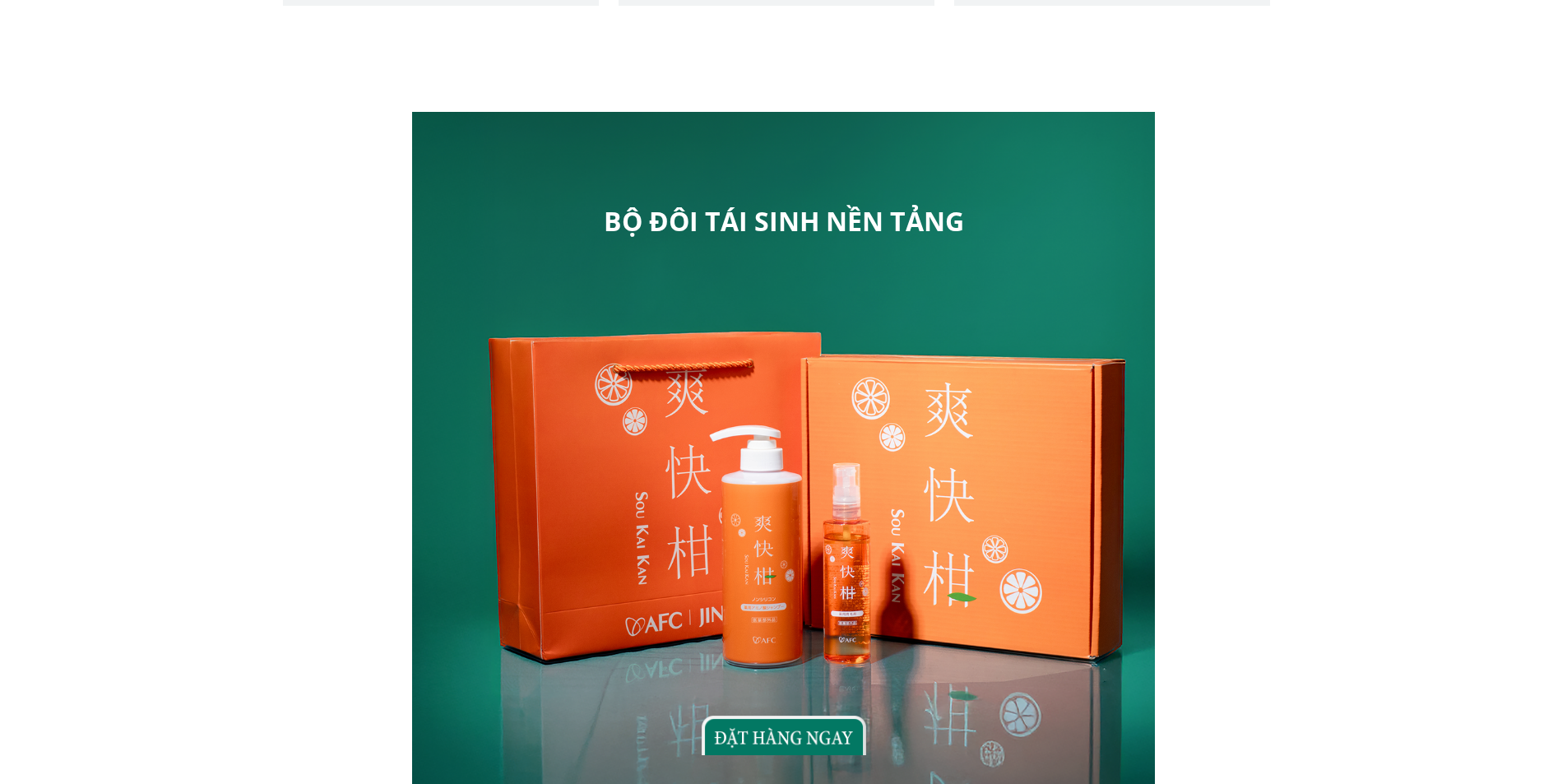
scroll to position [822, 0]
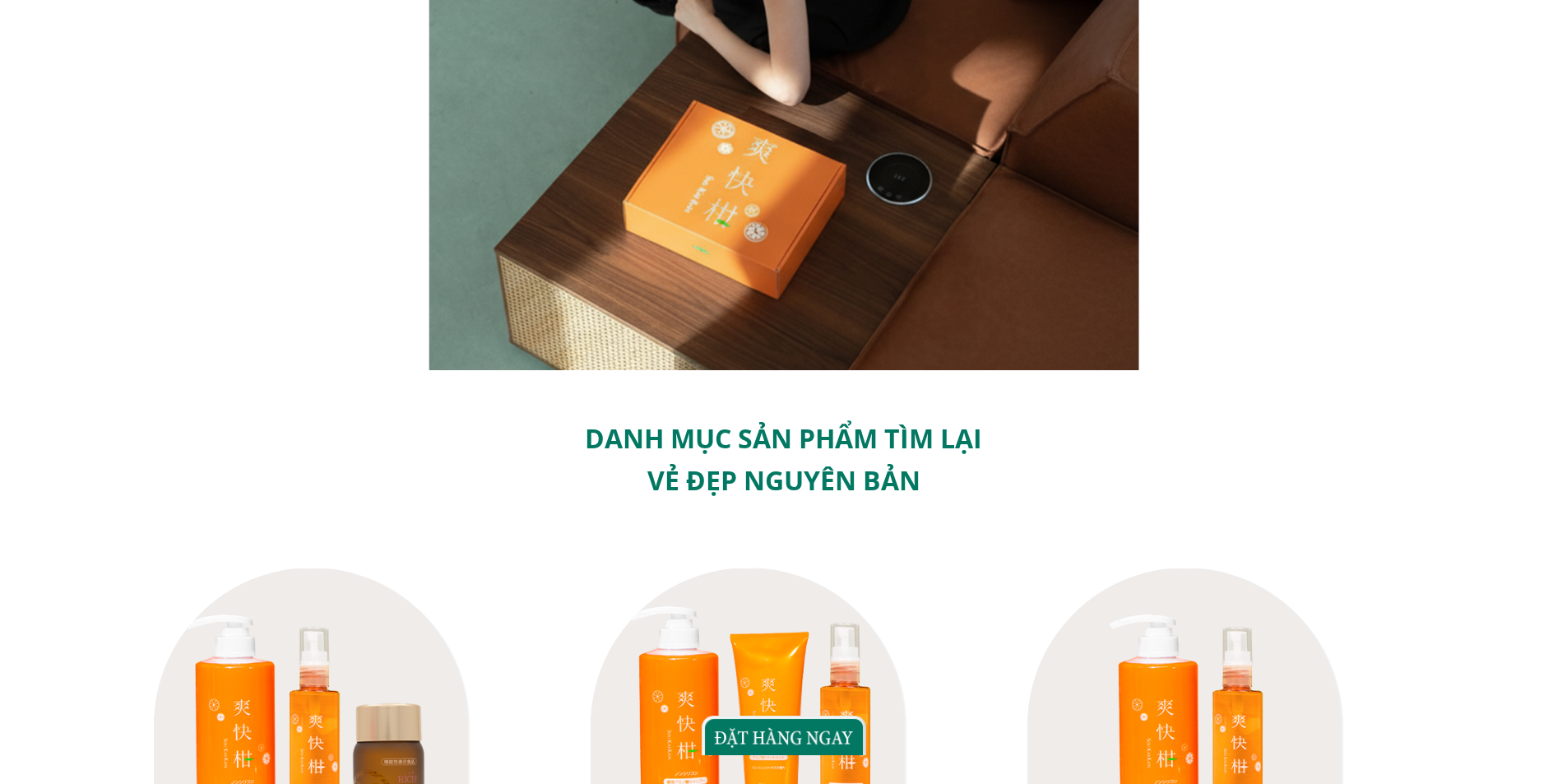
scroll to position [740, 0]
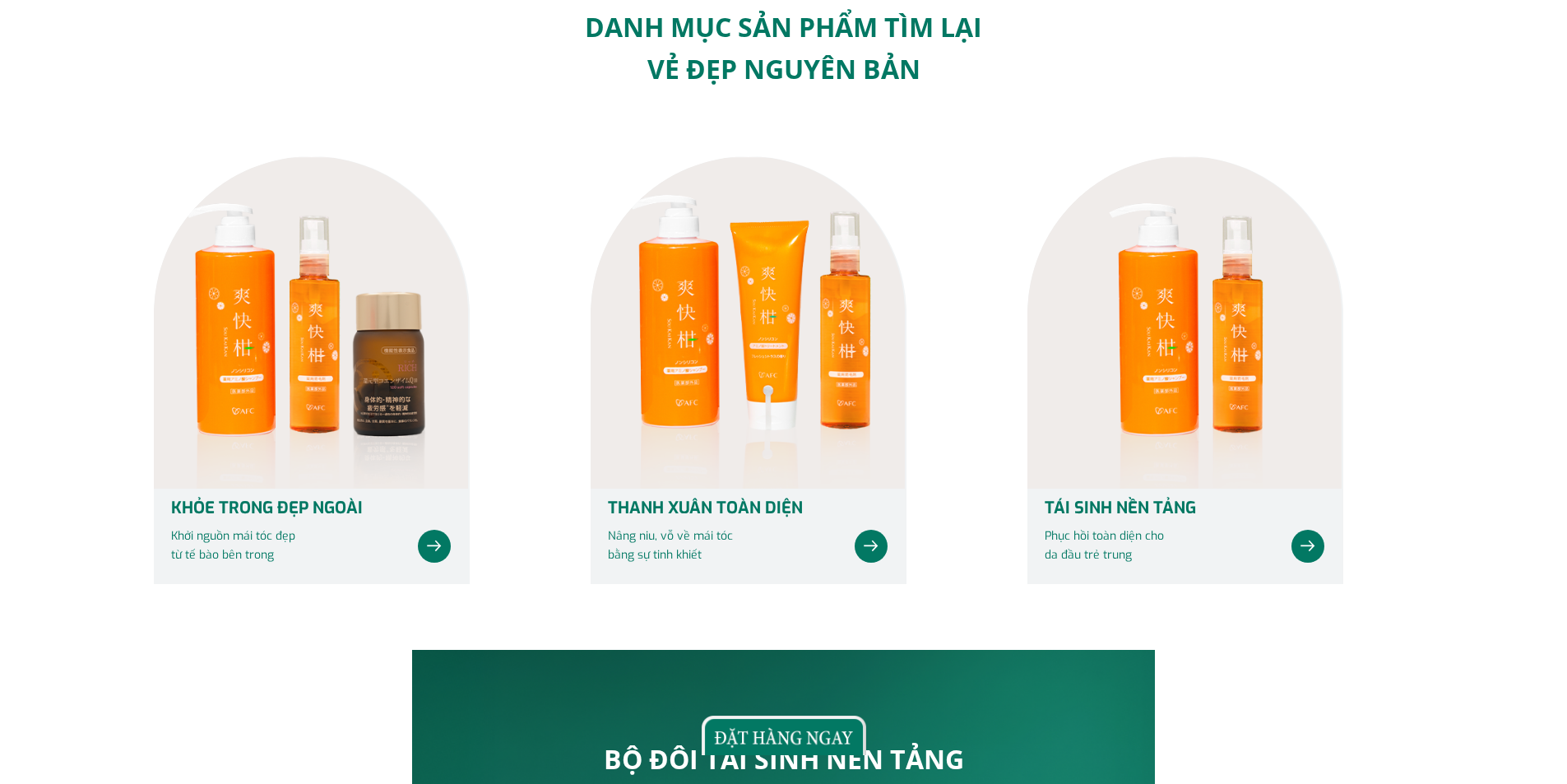
click at [422, 442] on div at bounding box center [311, 321] width 314 height 332
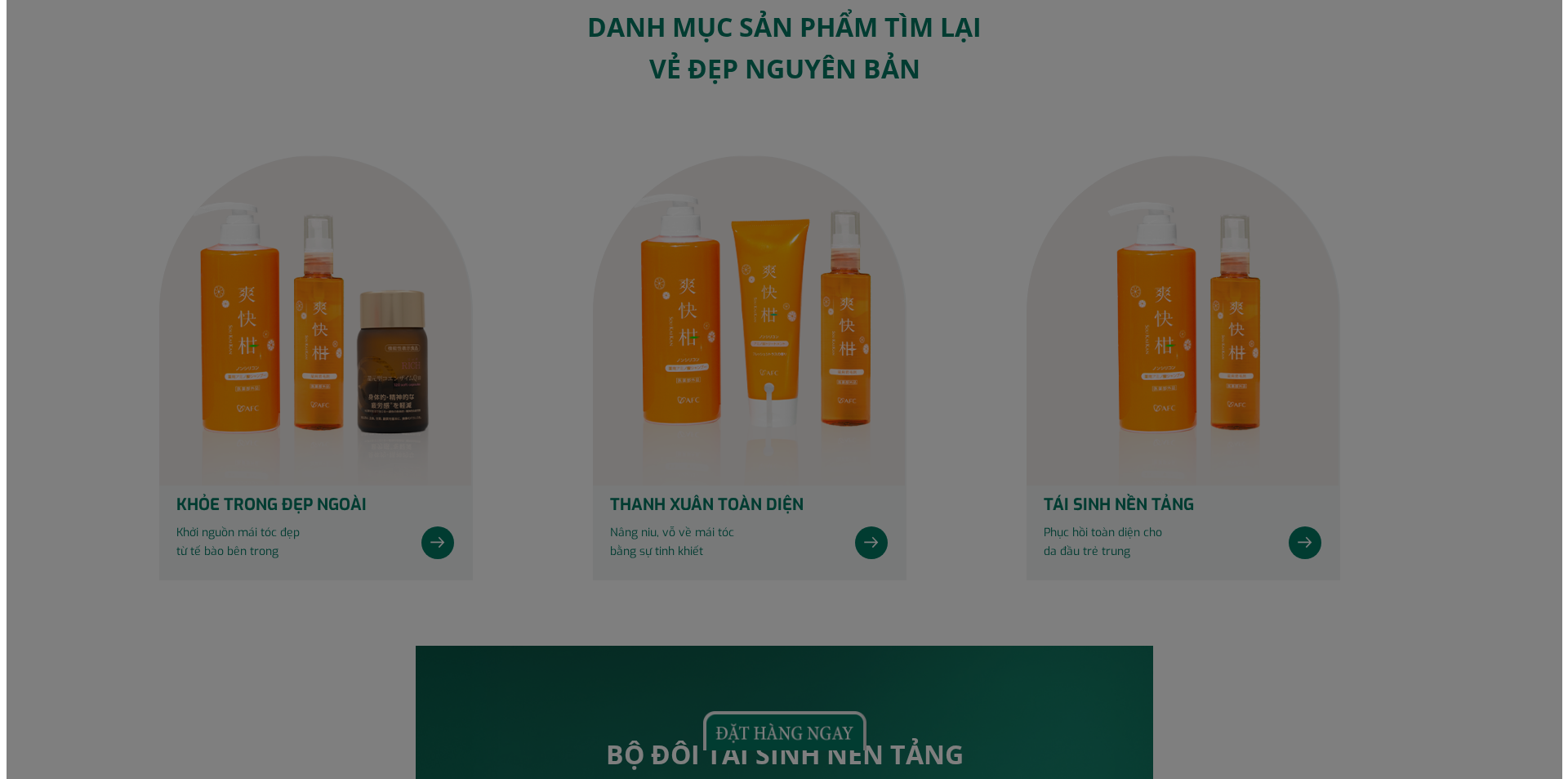
scroll to position [0, 0]
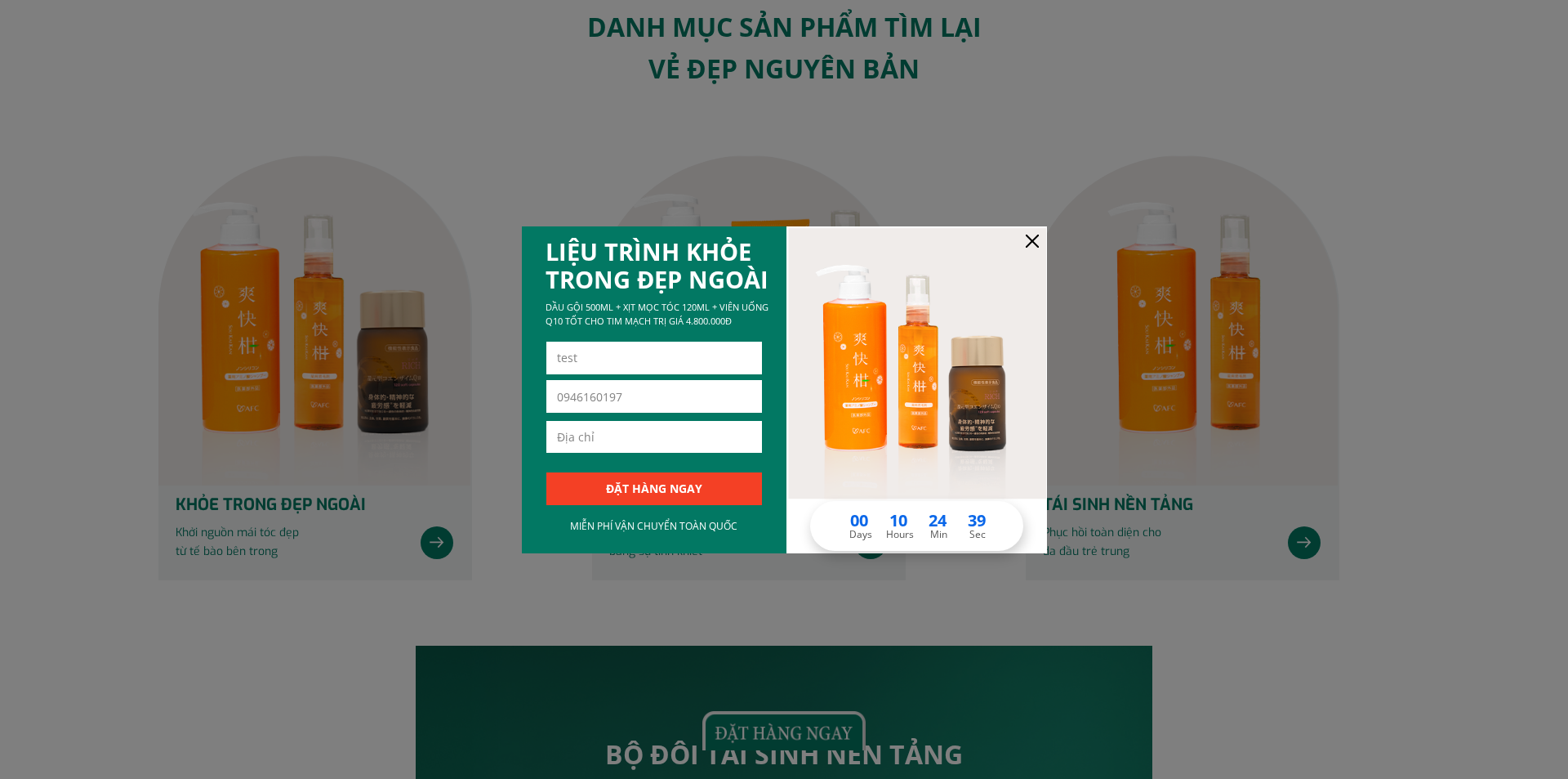
click at [1033, 238] on div at bounding box center [1032, 241] width 13 height 13
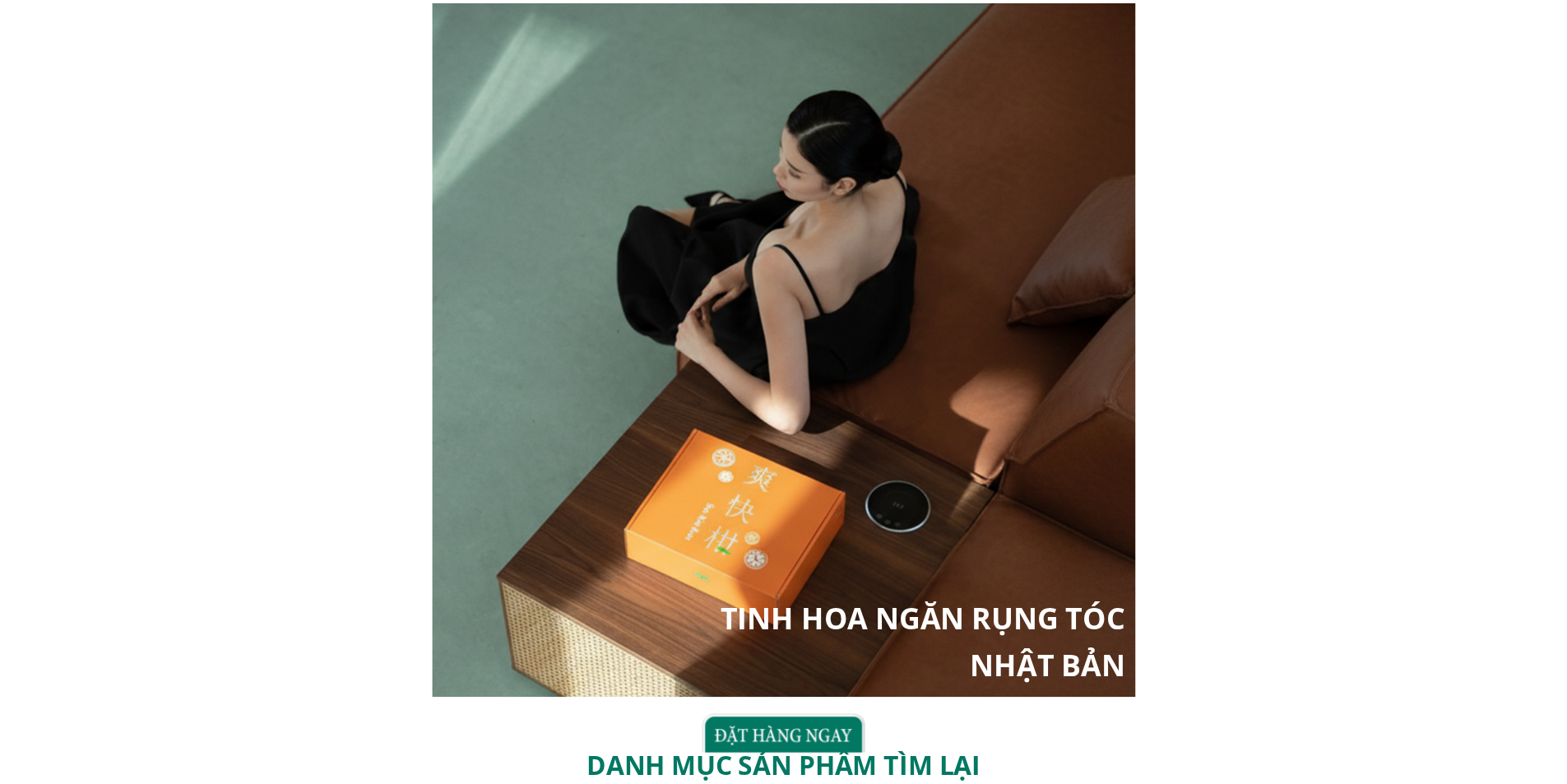
scroll to position [740, 0]
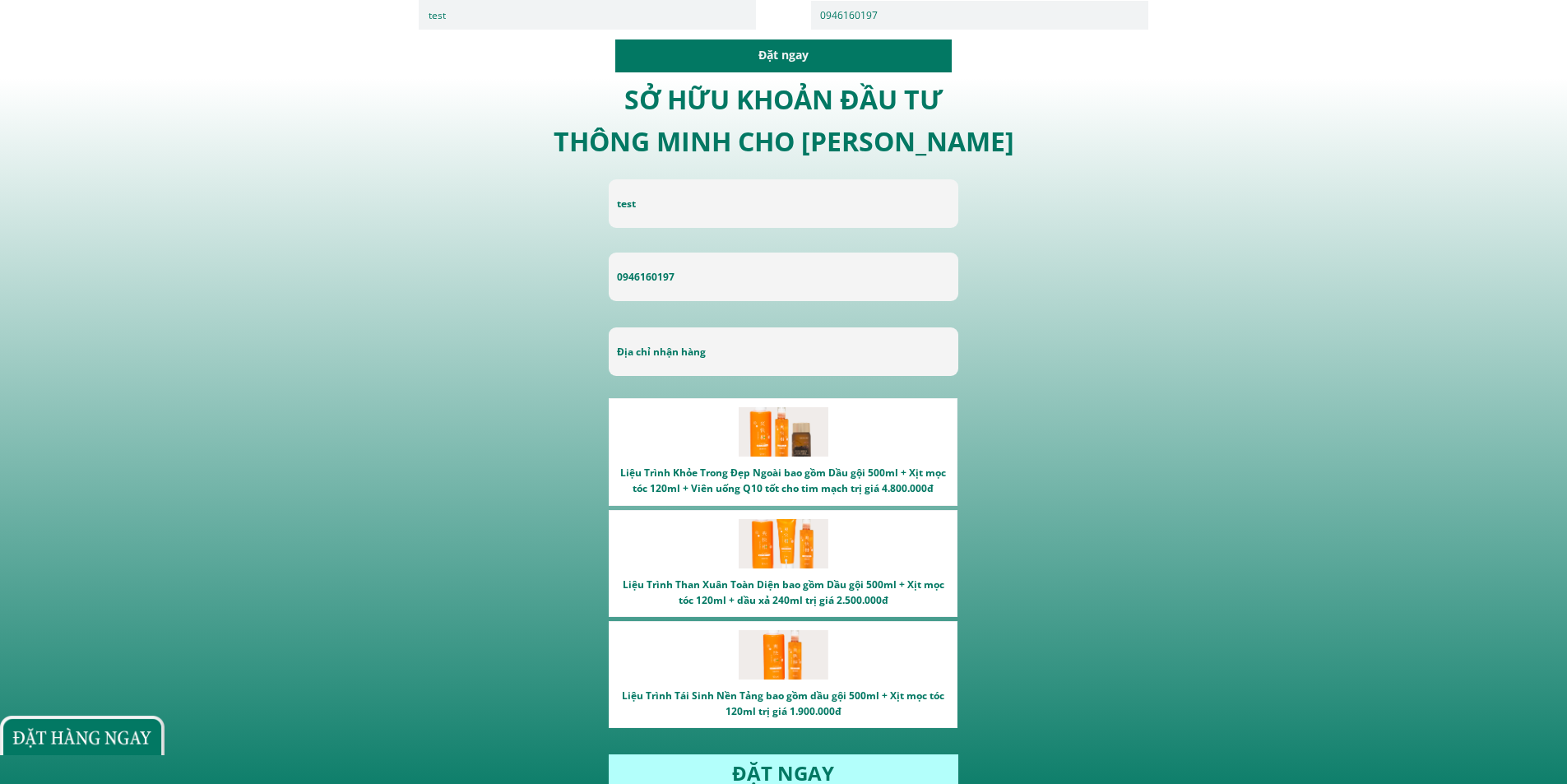
scroll to position [4276, 0]
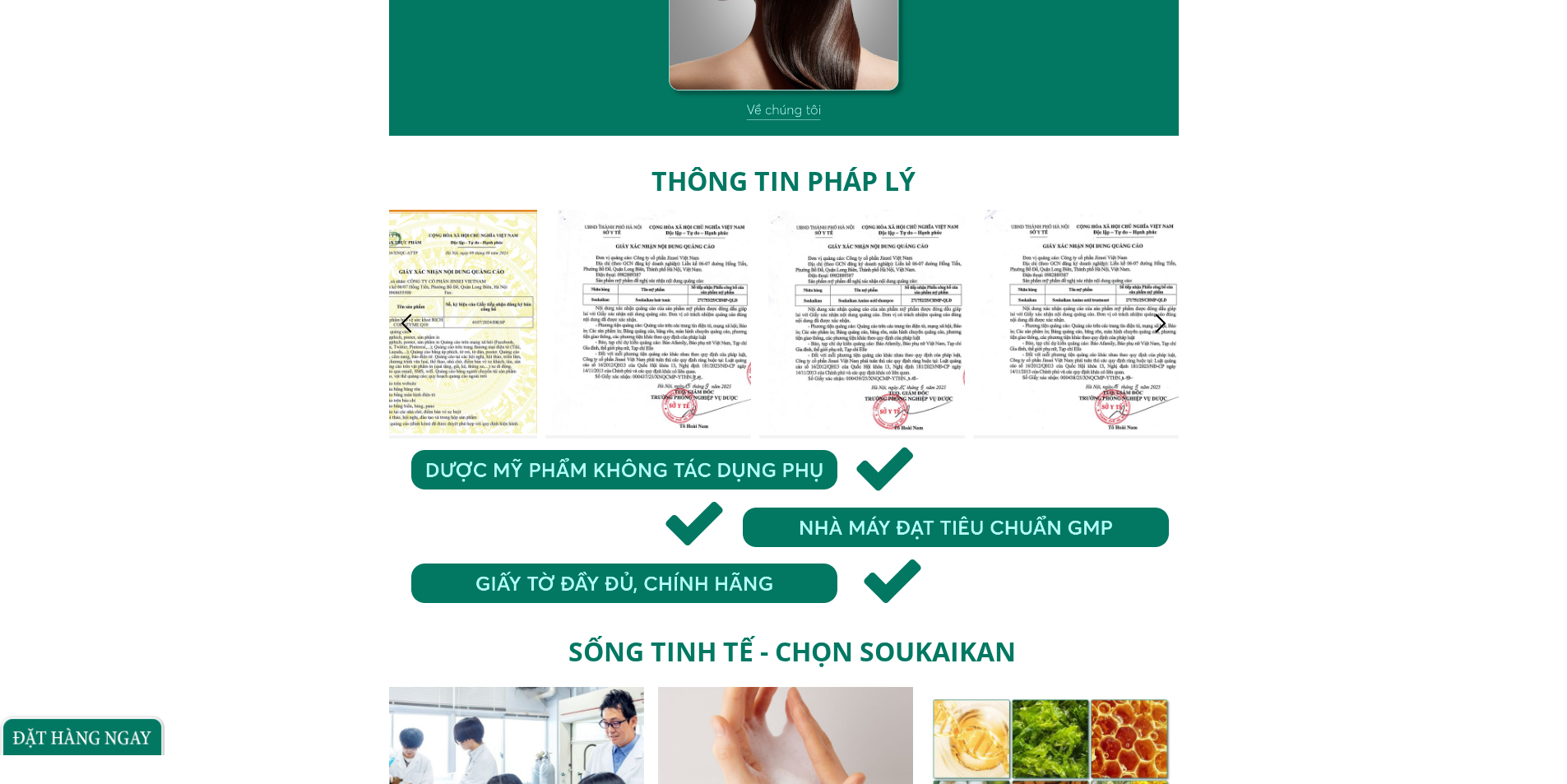
scroll to position [5068, 0]
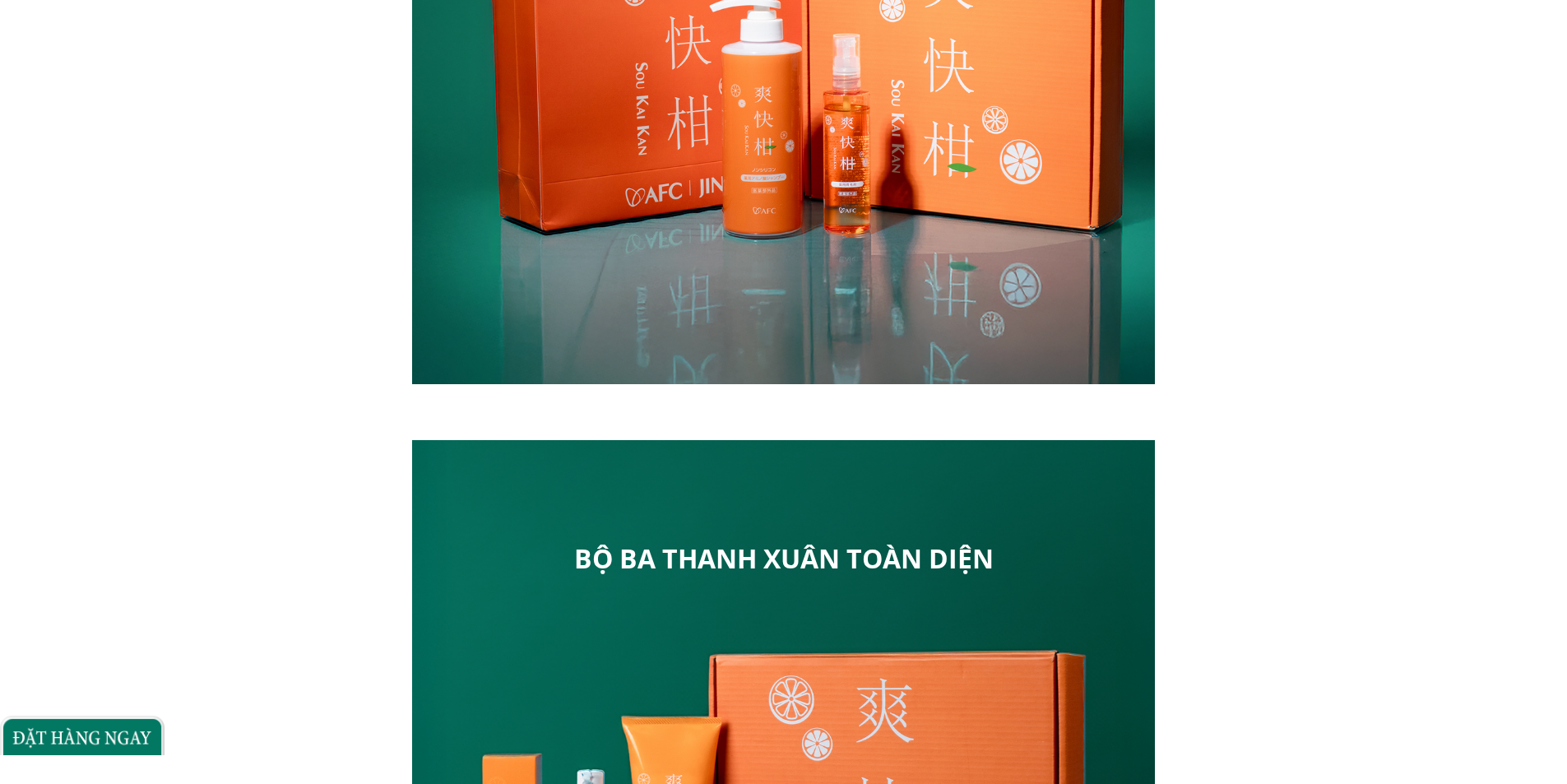
scroll to position [2055, 0]
